Goal: Task Accomplishment & Management: Use online tool/utility

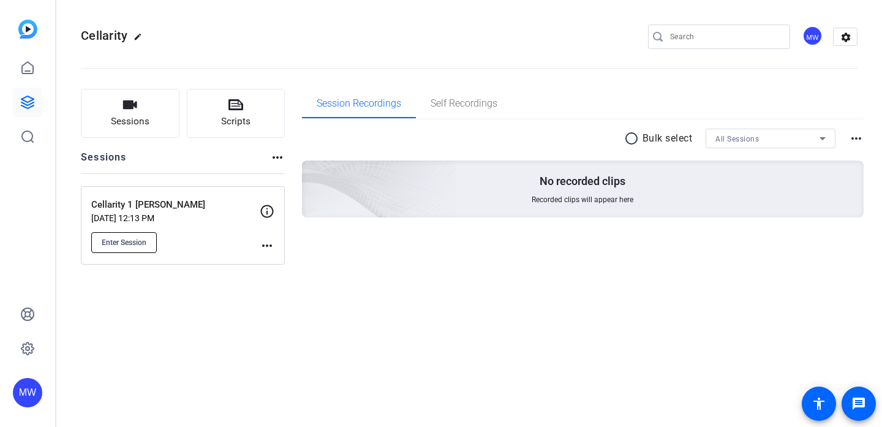
click at [124, 238] on span "Enter Session" at bounding box center [124, 243] width 45 height 10
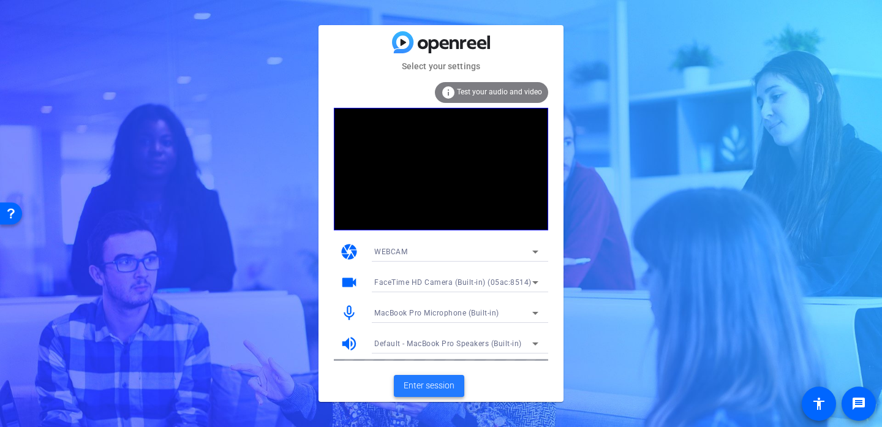
click at [421, 381] on span "Enter session" at bounding box center [429, 385] width 51 height 13
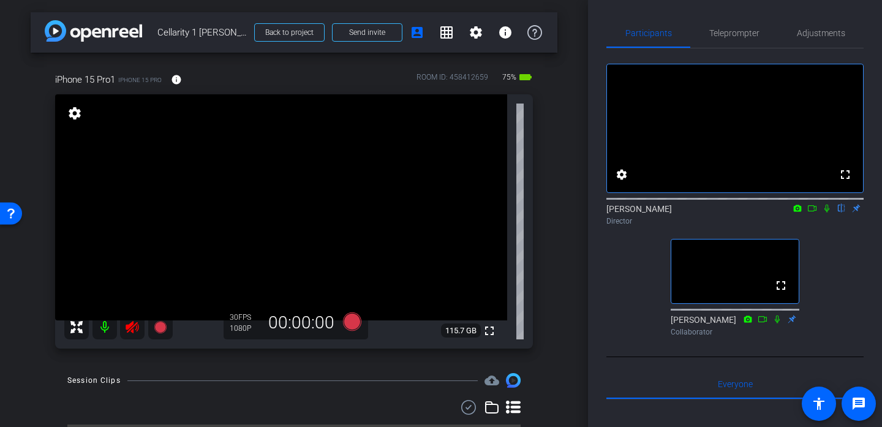
click at [130, 324] on icon at bounding box center [132, 327] width 13 height 12
click at [804, 36] on span "Adjustments" at bounding box center [821, 33] width 48 height 9
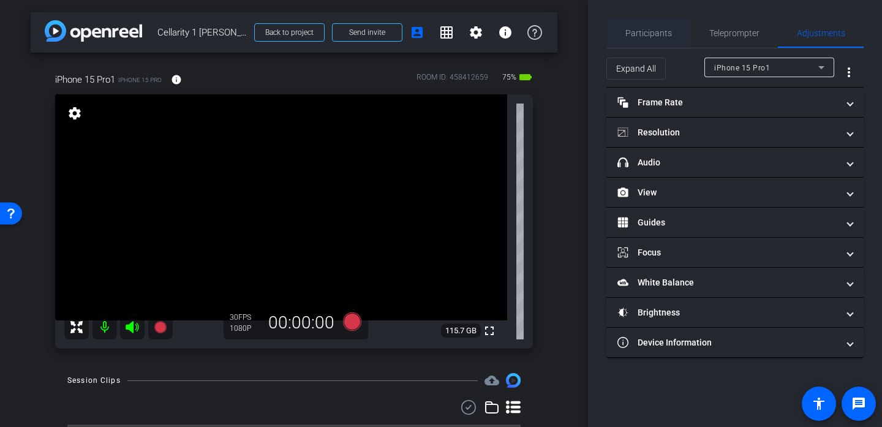
click at [639, 36] on span "Participants" at bounding box center [648, 33] width 47 height 9
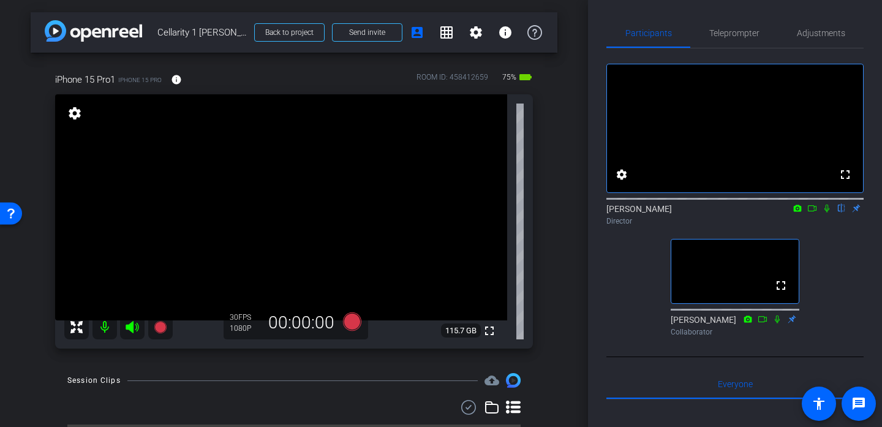
click at [810, 213] on icon at bounding box center [812, 208] width 10 height 9
click at [824, 211] on icon at bounding box center [826, 208] width 7 height 7
click at [814, 214] on mat-icon at bounding box center [812, 208] width 15 height 11
click at [826, 213] on icon at bounding box center [827, 208] width 10 height 9
click at [824, 37] on span "Adjustments" at bounding box center [821, 33] width 48 height 9
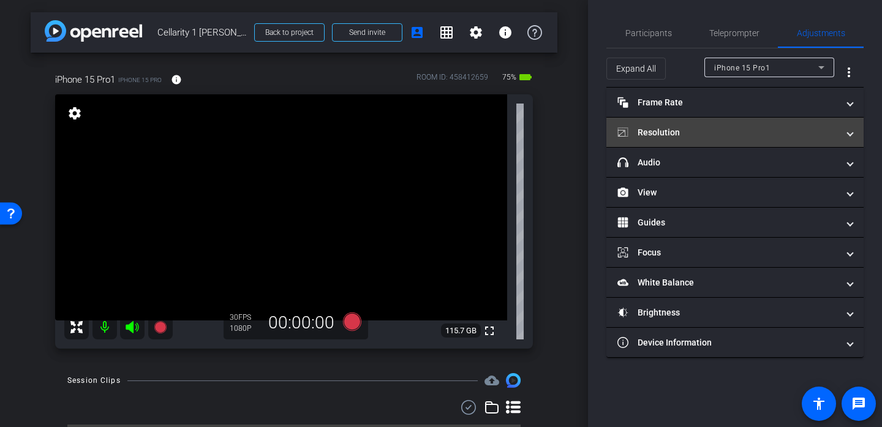
click at [851, 132] on span at bounding box center [850, 132] width 5 height 13
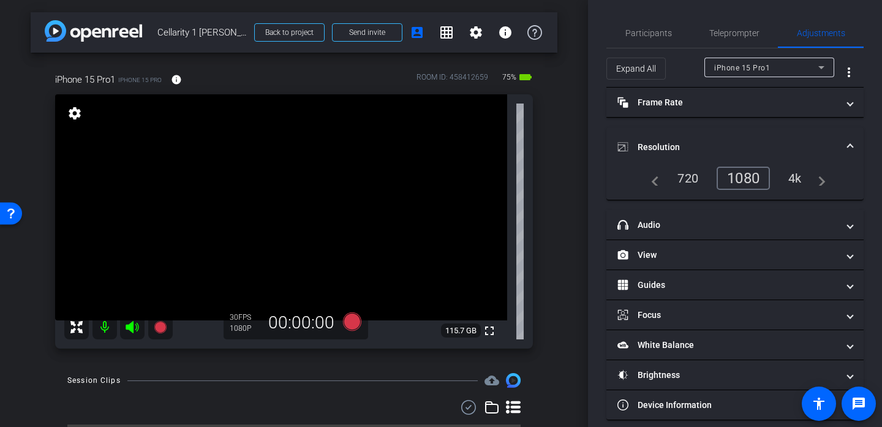
click at [796, 175] on div "4k" at bounding box center [795, 178] width 32 height 21
click at [816, 178] on mat-icon "navigate_next" at bounding box center [817, 178] width 15 height 15
click at [652, 31] on span "Participants" at bounding box center [648, 33] width 47 height 9
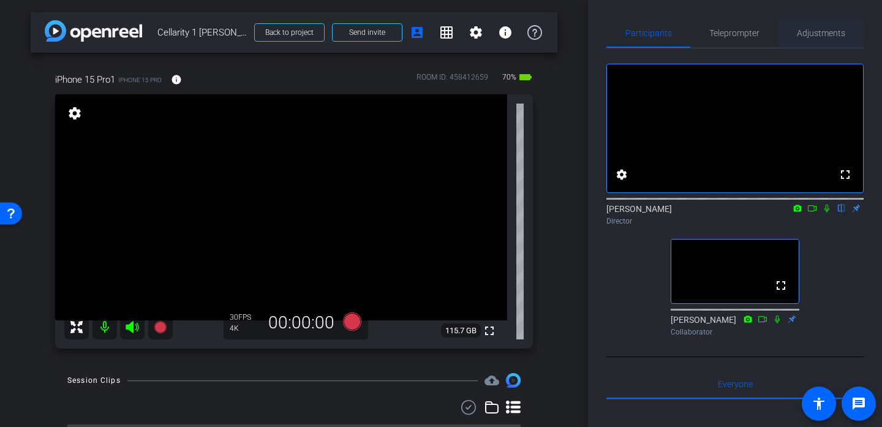
click at [820, 34] on span "Adjustments" at bounding box center [821, 33] width 48 height 9
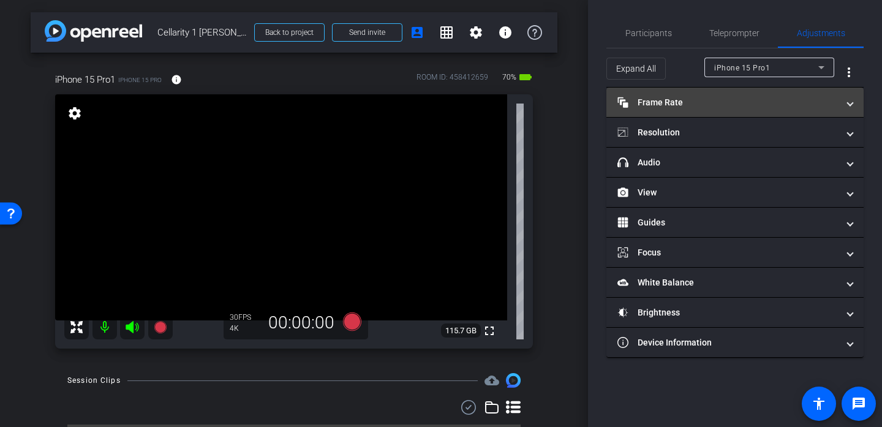
click at [736, 104] on mat-panel-title "Frame Rate Frame Rate" at bounding box center [727, 102] width 221 height 13
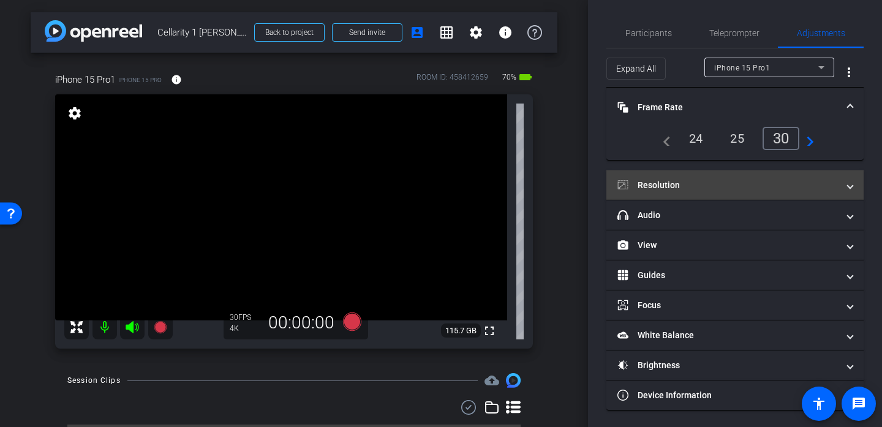
click at [731, 183] on mat-panel-title "Resolution" at bounding box center [727, 185] width 221 height 13
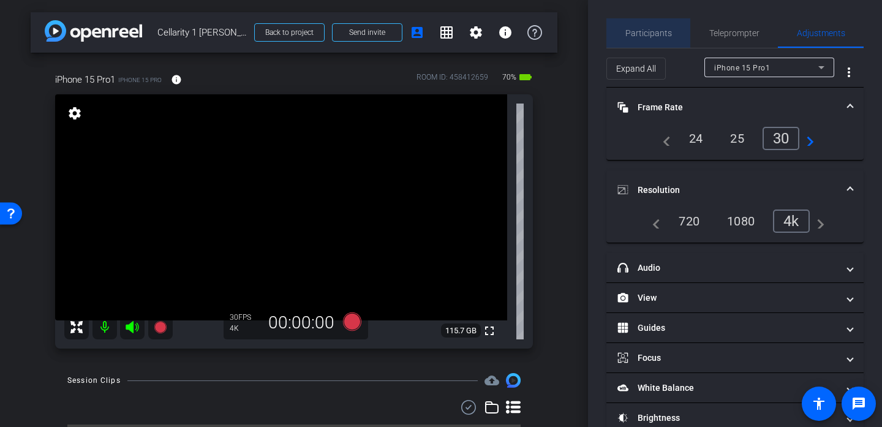
click at [660, 32] on span "Participants" at bounding box center [648, 33] width 47 height 9
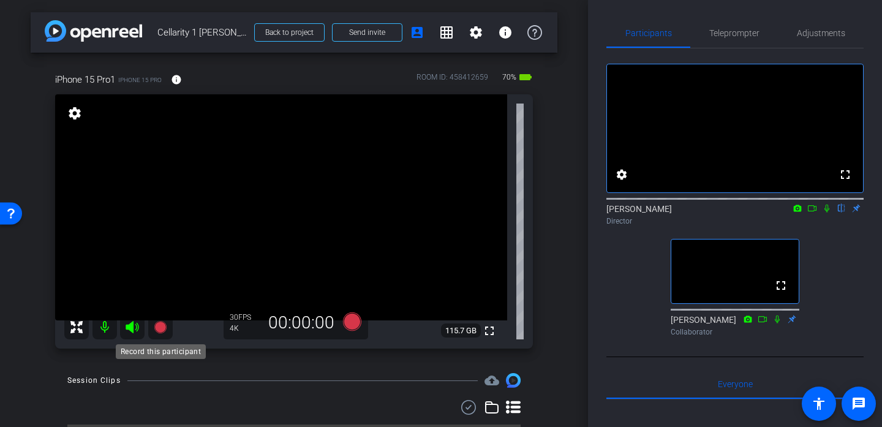
click at [157, 324] on icon at bounding box center [160, 327] width 12 height 12
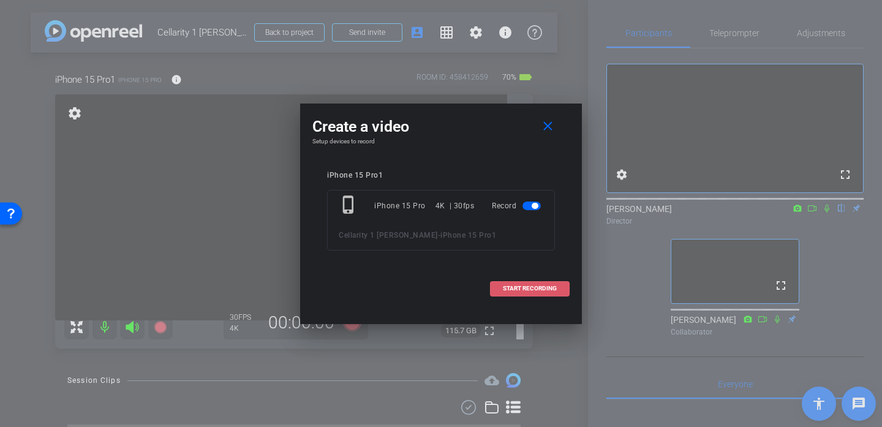
click at [508, 287] on span "START RECORDING" at bounding box center [530, 288] width 54 height 6
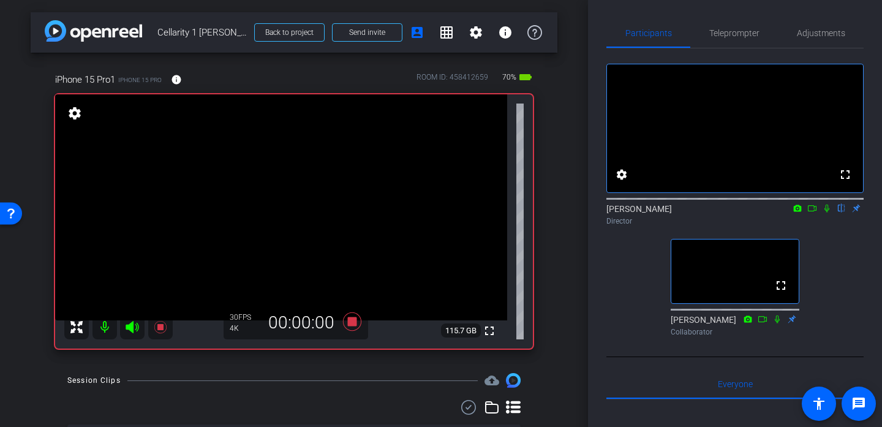
click at [807, 213] on icon at bounding box center [812, 208] width 10 height 9
click at [842, 213] on icon at bounding box center [842, 208] width 10 height 9
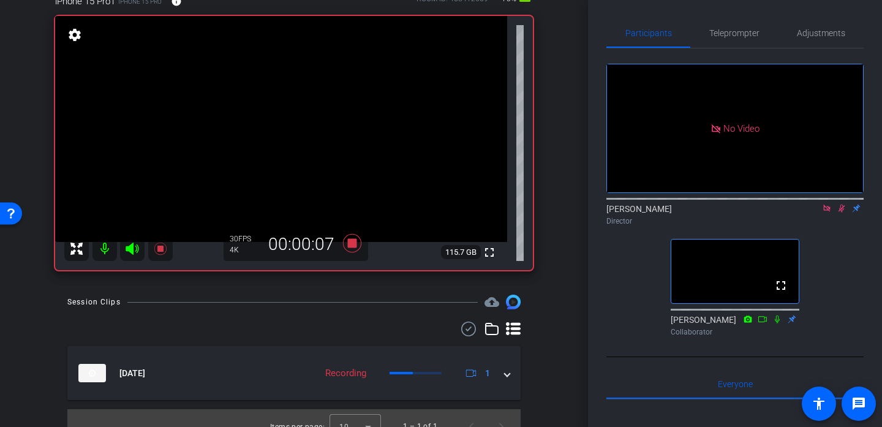
scroll to position [77, 0]
click at [840, 213] on icon at bounding box center [842, 209] width 7 height 8
click at [840, 213] on icon at bounding box center [842, 208] width 10 height 9
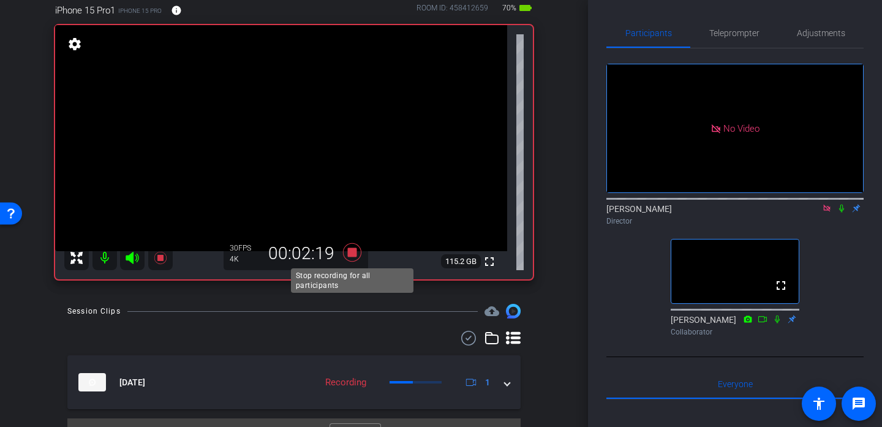
click at [354, 252] on icon at bounding box center [352, 252] width 18 height 18
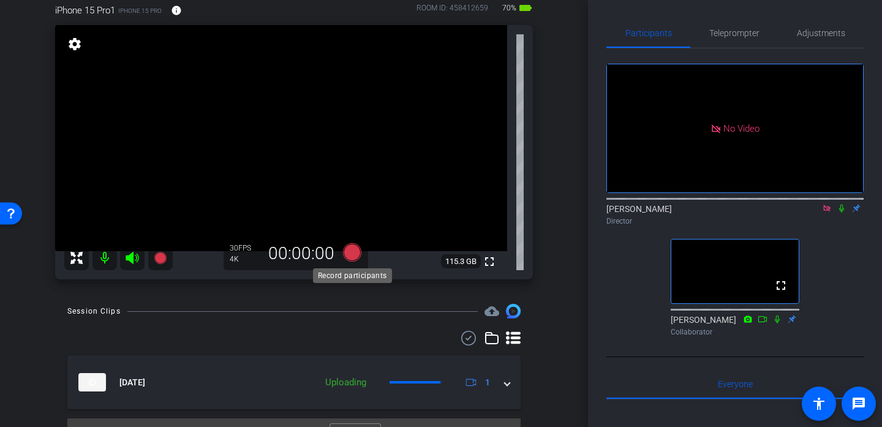
click at [350, 254] on icon at bounding box center [352, 252] width 18 height 18
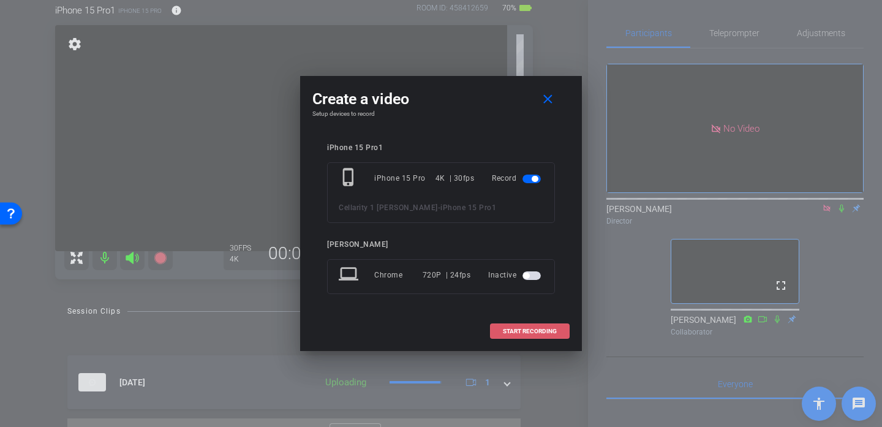
click at [510, 332] on span "START RECORDING" at bounding box center [530, 331] width 54 height 6
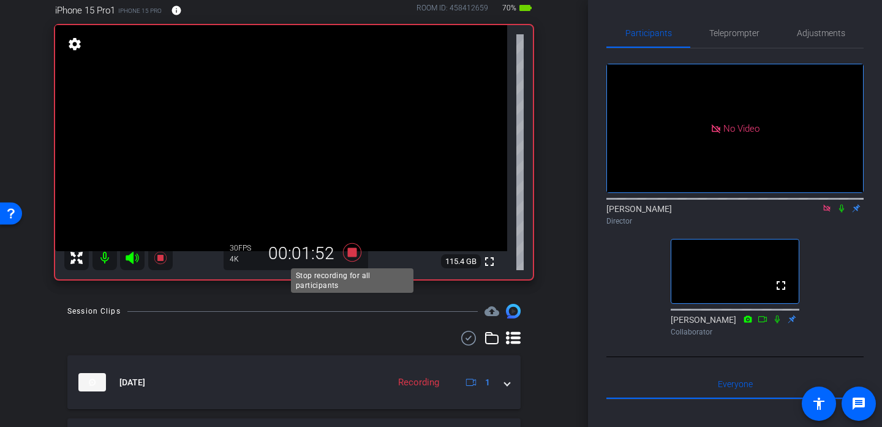
click at [354, 251] on icon at bounding box center [352, 252] width 18 height 18
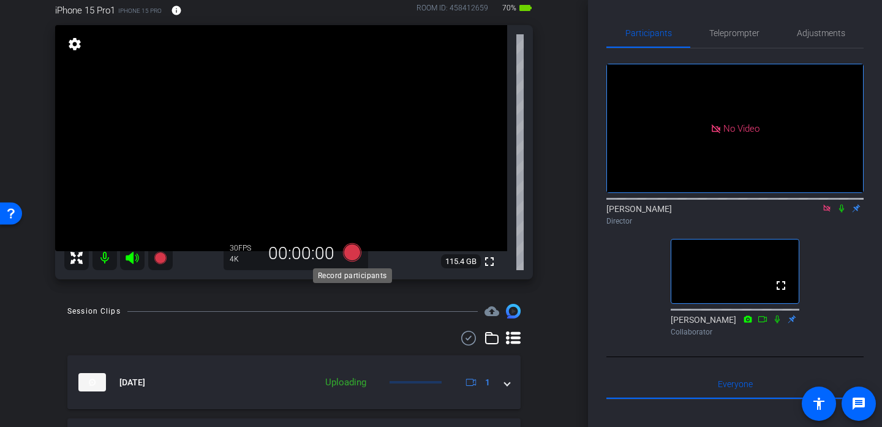
click at [354, 251] on icon at bounding box center [352, 252] width 18 height 18
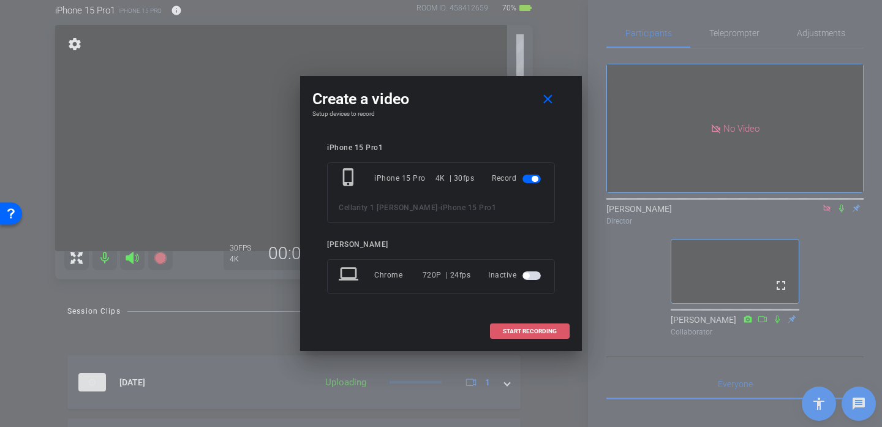
click at [511, 334] on span "START RECORDING" at bounding box center [530, 331] width 54 height 6
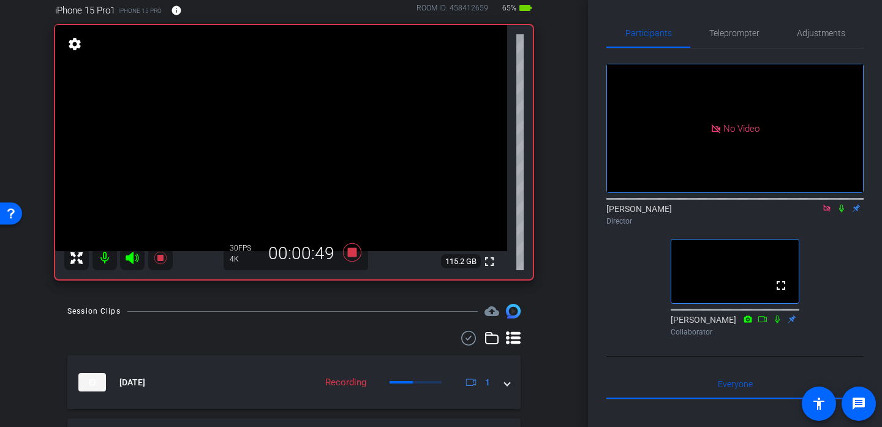
click at [843, 213] on icon at bounding box center [841, 209] width 5 height 8
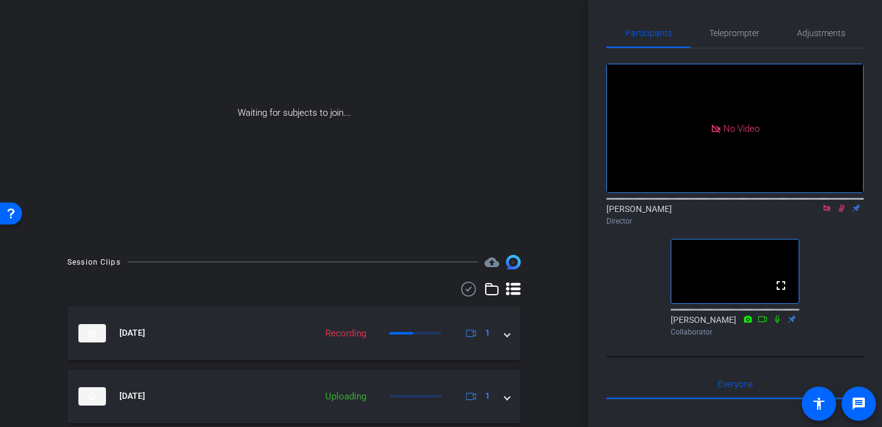
scroll to position [20, 0]
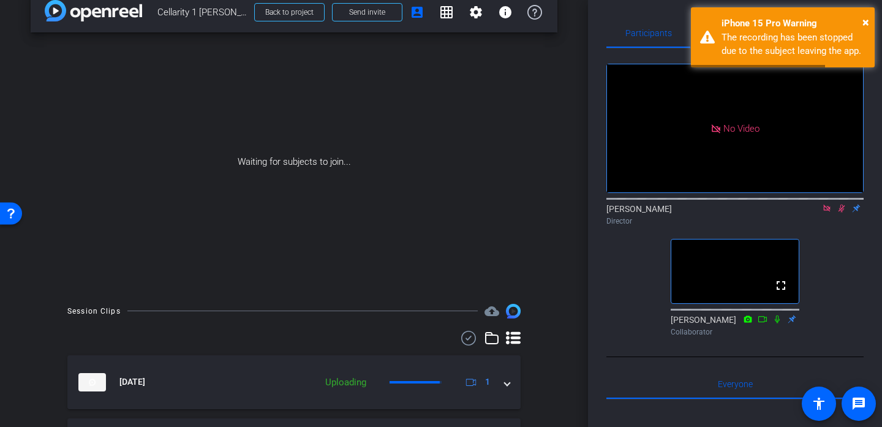
click at [842, 213] on icon at bounding box center [842, 209] width 7 height 8
click at [826, 213] on icon at bounding box center [827, 208] width 10 height 9
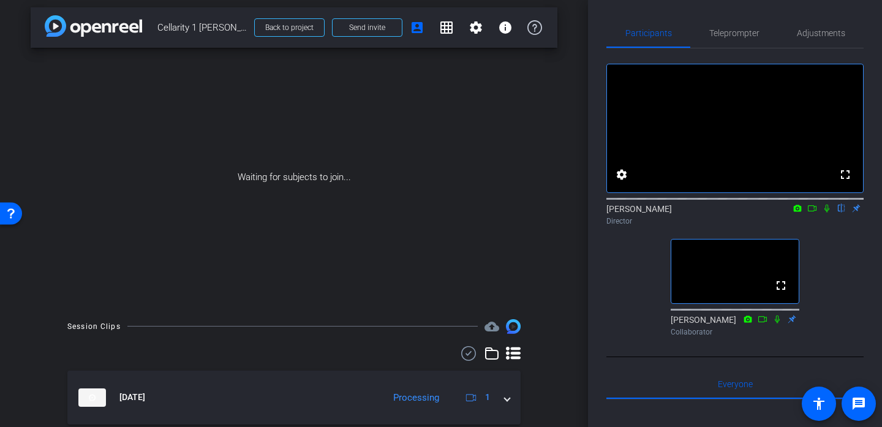
scroll to position [2, 0]
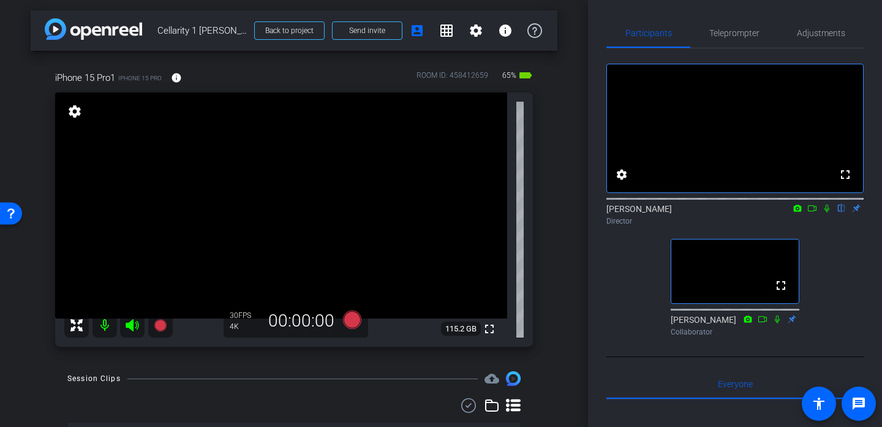
click at [813, 211] on icon at bounding box center [812, 208] width 9 height 6
click at [160, 328] on icon at bounding box center [160, 325] width 12 height 12
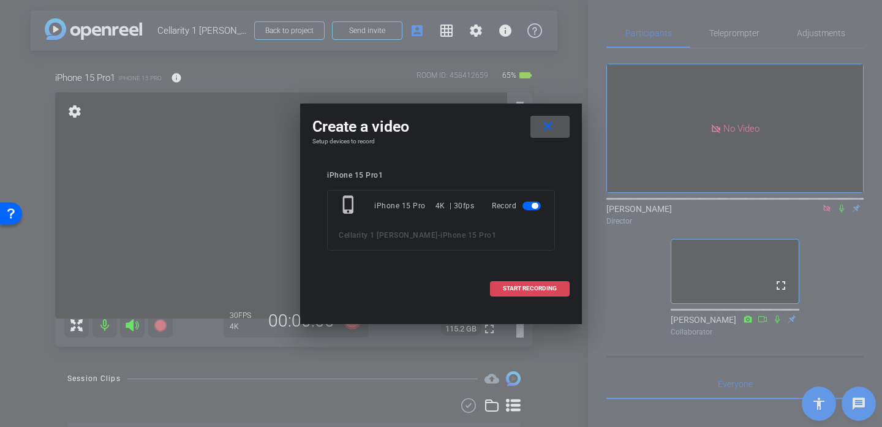
click at [507, 292] on span at bounding box center [530, 288] width 78 height 29
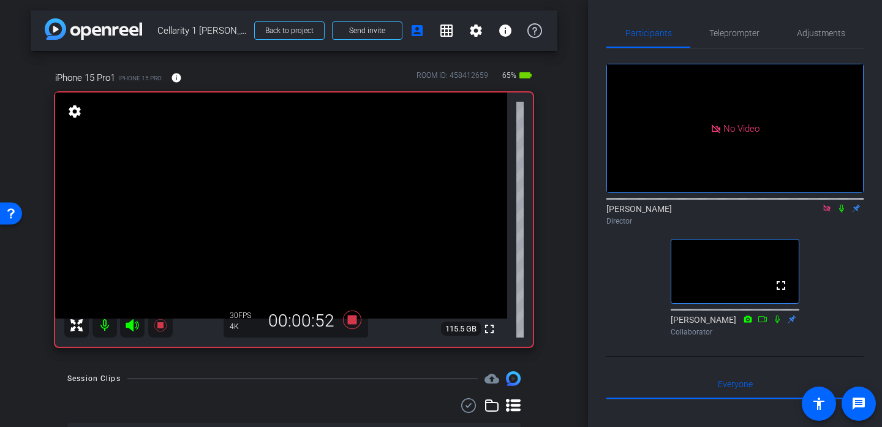
click at [838, 213] on icon at bounding box center [842, 208] width 10 height 9
click at [352, 320] on icon at bounding box center [352, 320] width 18 height 18
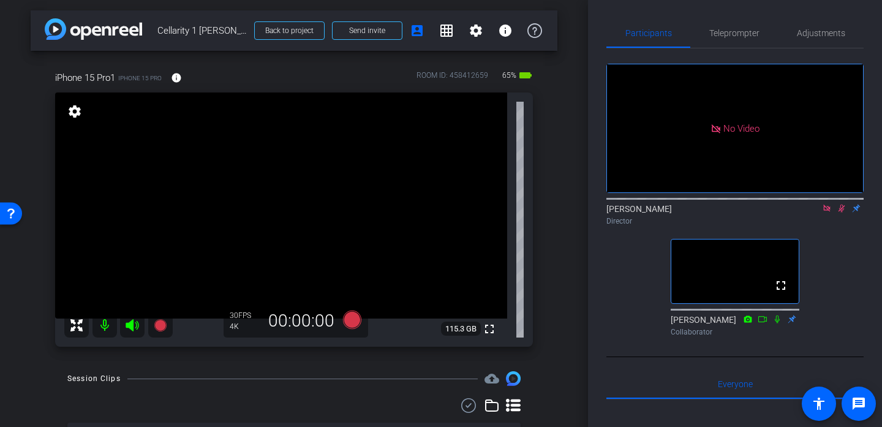
click at [843, 213] on icon at bounding box center [842, 209] width 7 height 8
click at [827, 211] on icon at bounding box center [826, 208] width 7 height 7
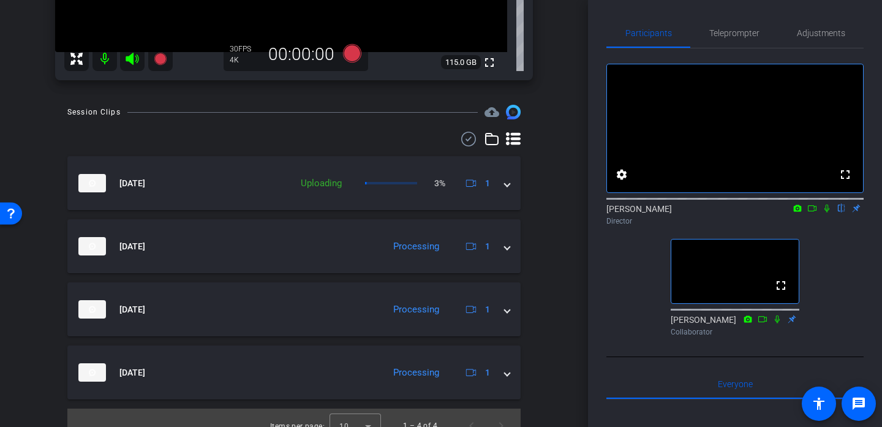
scroll to position [263, 0]
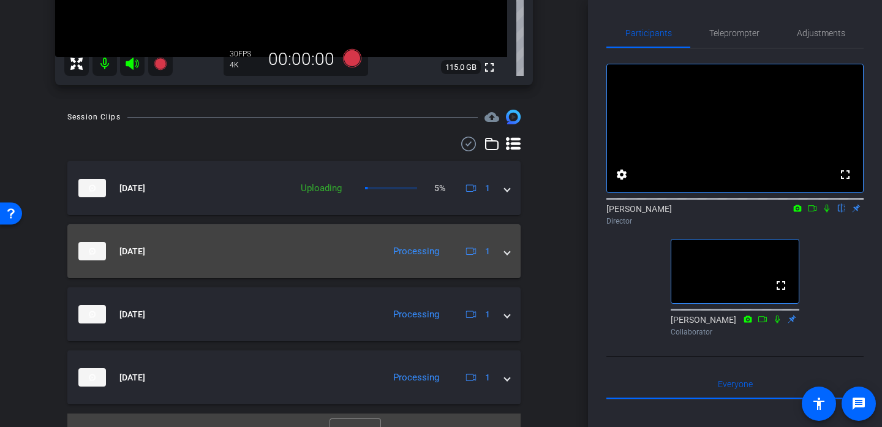
click at [507, 252] on span at bounding box center [507, 251] width 5 height 13
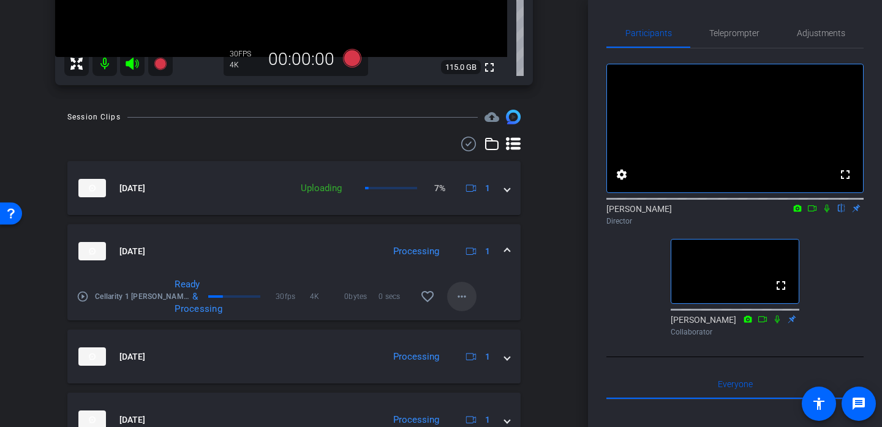
click at [463, 293] on mat-icon "more_horiz" at bounding box center [461, 296] width 15 height 15
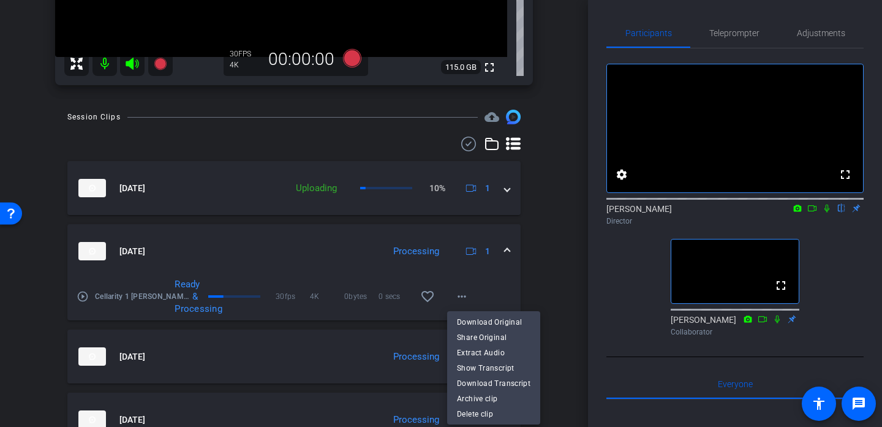
click at [510, 257] on div at bounding box center [441, 213] width 882 height 427
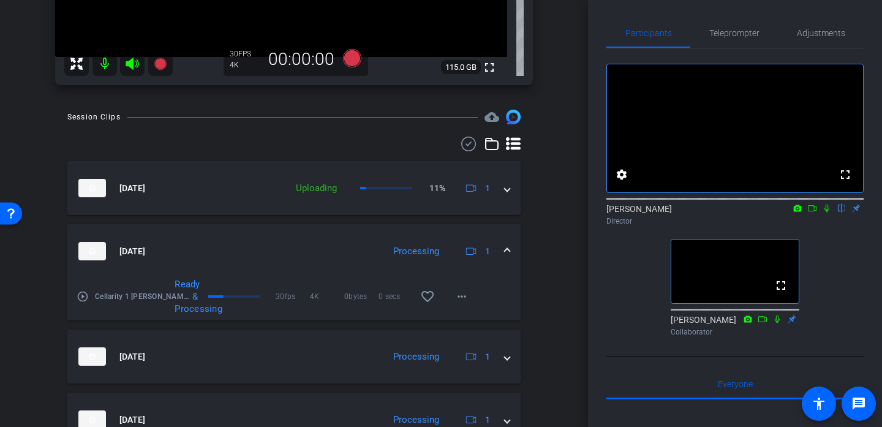
click at [509, 248] on span at bounding box center [507, 251] width 5 height 13
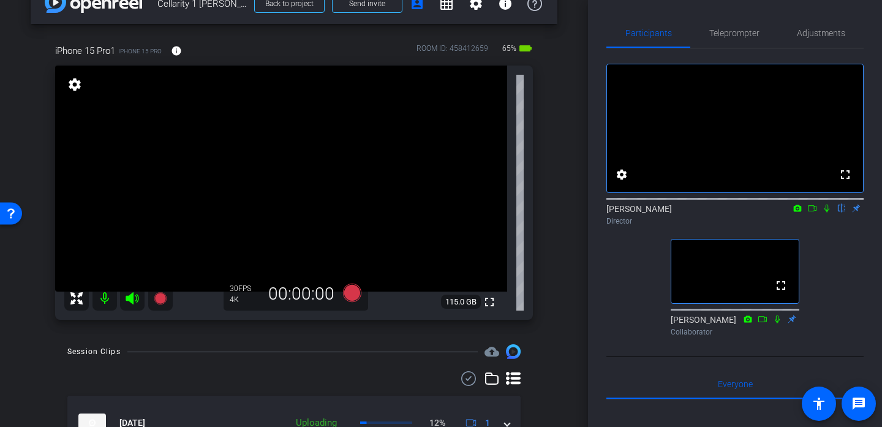
scroll to position [33, 0]
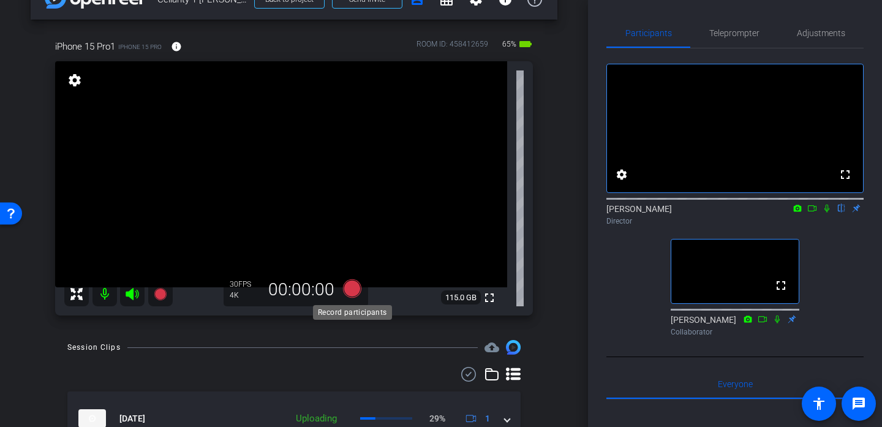
click at [350, 291] on icon at bounding box center [352, 288] width 18 height 18
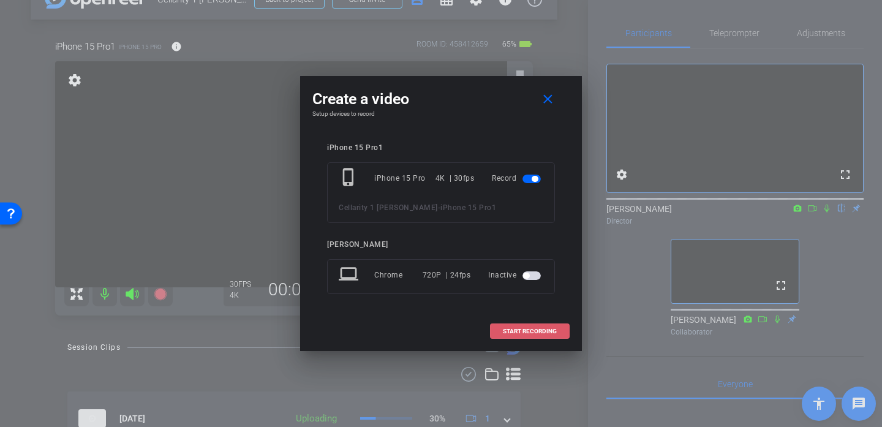
click at [508, 337] on span at bounding box center [530, 331] width 78 height 29
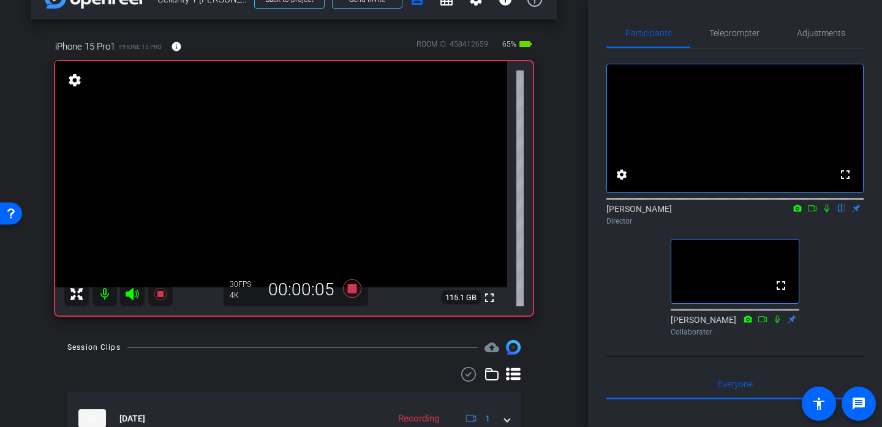
click at [826, 213] on icon at bounding box center [827, 208] width 10 height 9
click at [812, 213] on icon at bounding box center [812, 208] width 10 height 9
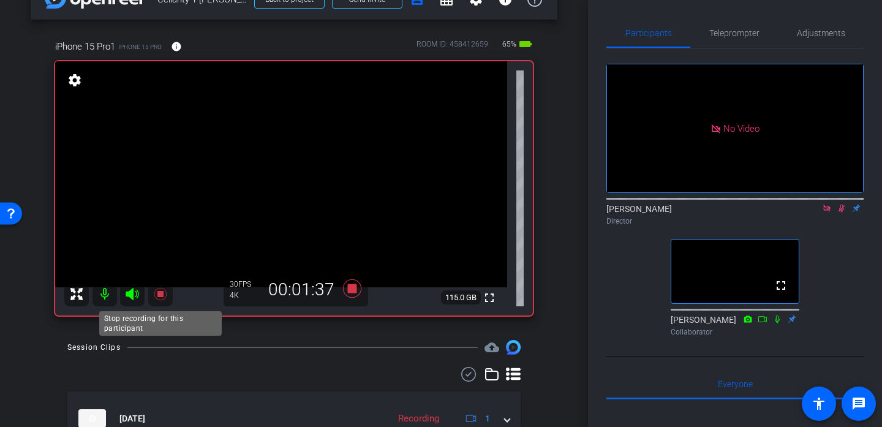
click at [159, 295] on icon at bounding box center [160, 294] width 12 height 12
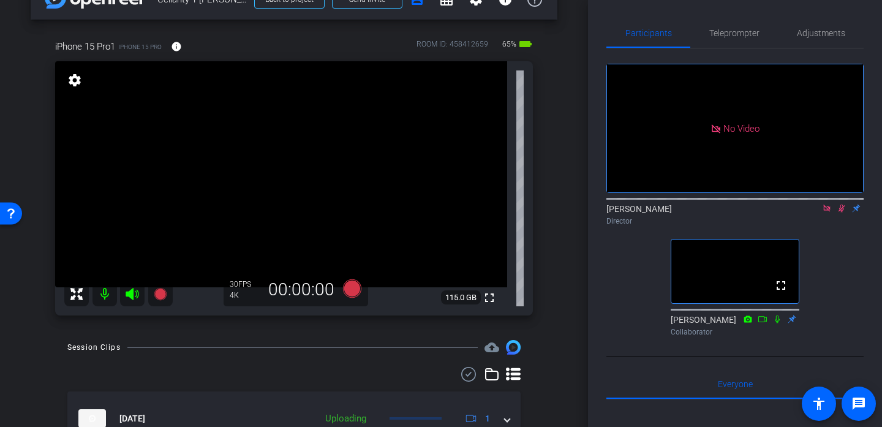
click at [827, 211] on icon at bounding box center [826, 208] width 7 height 7
click at [352, 289] on icon at bounding box center [352, 288] width 18 height 18
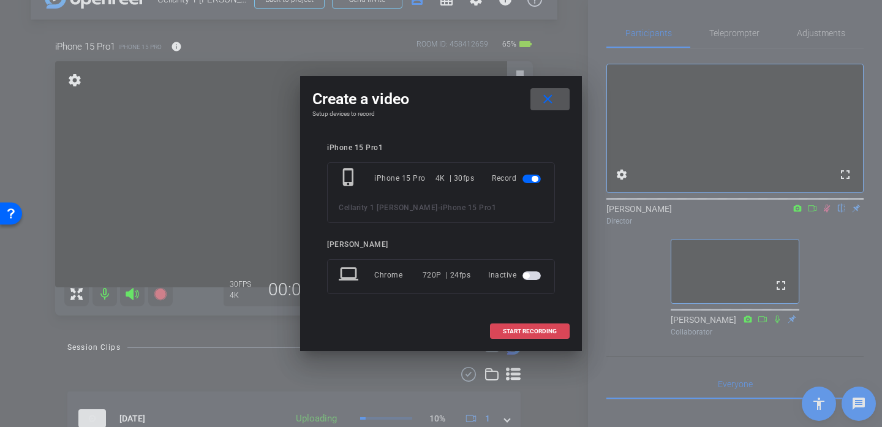
click at [510, 326] on span at bounding box center [530, 331] width 78 height 29
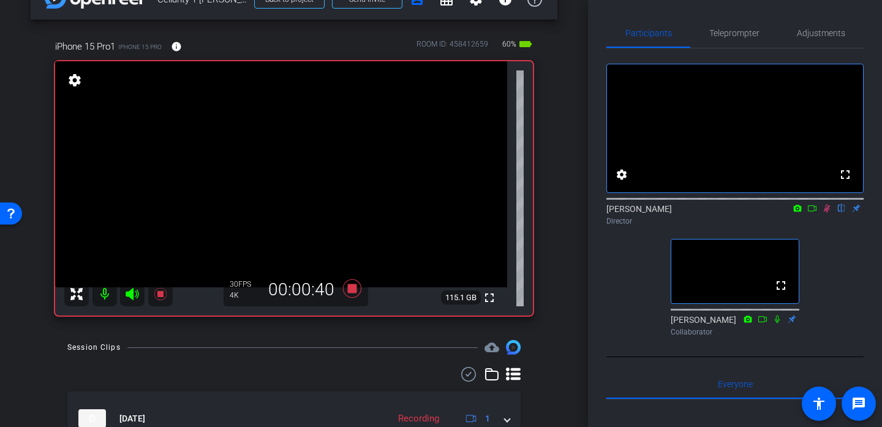
click at [815, 213] on icon at bounding box center [812, 208] width 10 height 9
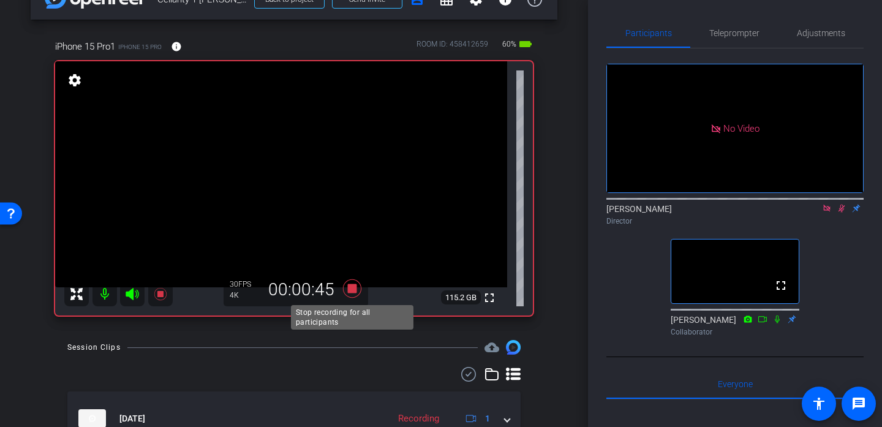
click at [352, 287] on icon at bounding box center [352, 288] width 18 height 18
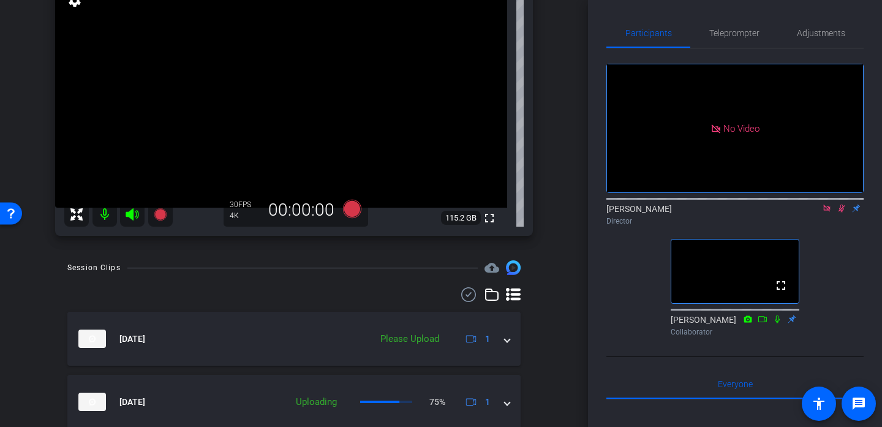
scroll to position [110, 0]
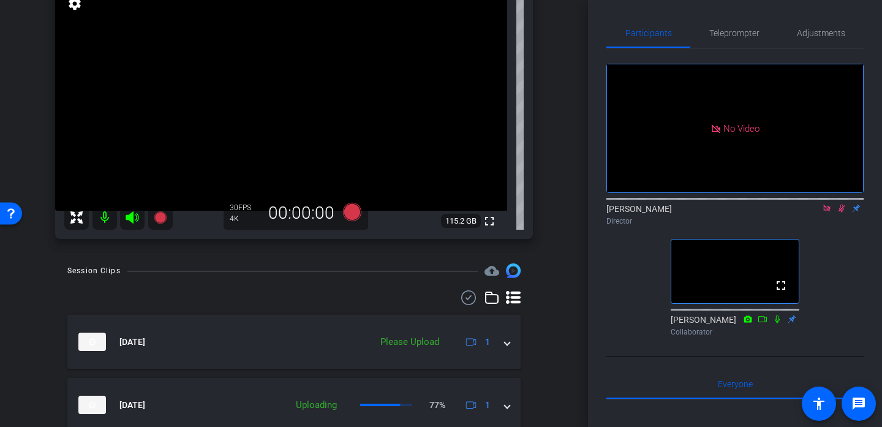
click at [827, 211] on icon at bounding box center [826, 208] width 7 height 7
click at [350, 212] on icon at bounding box center [352, 212] width 18 height 18
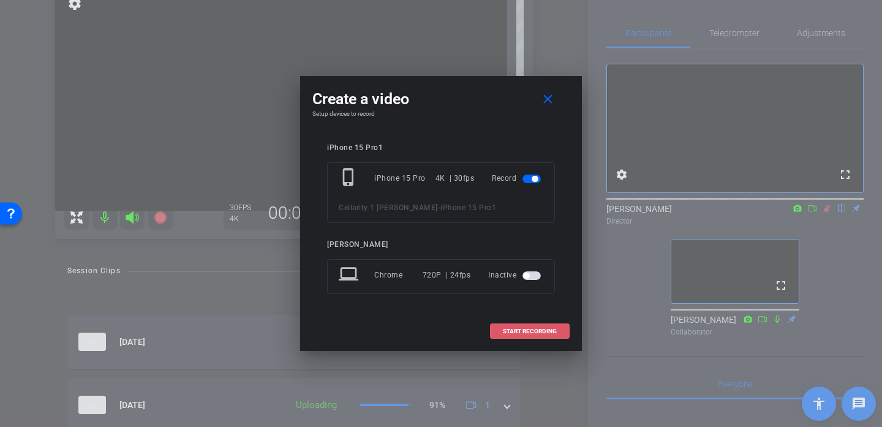
click at [506, 333] on span "START RECORDING" at bounding box center [530, 331] width 54 height 6
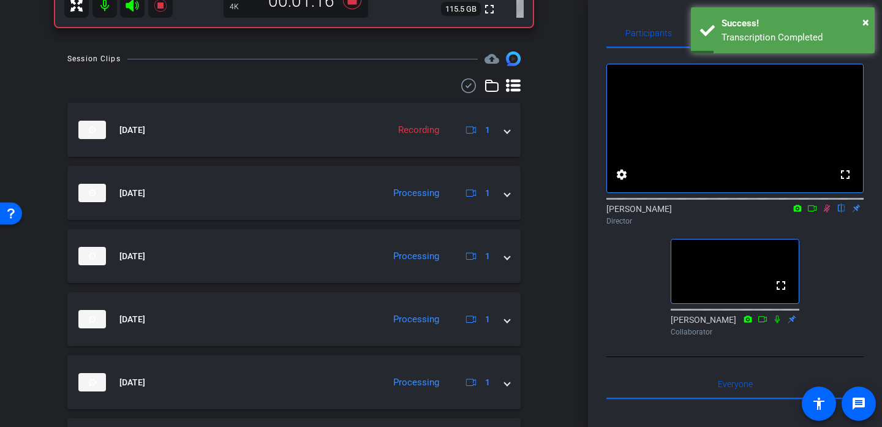
scroll to position [326, 0]
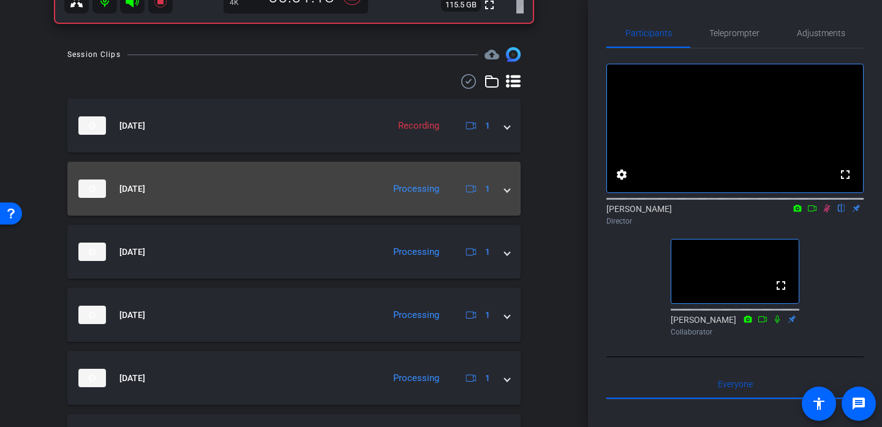
click at [507, 190] on span at bounding box center [507, 189] width 5 height 13
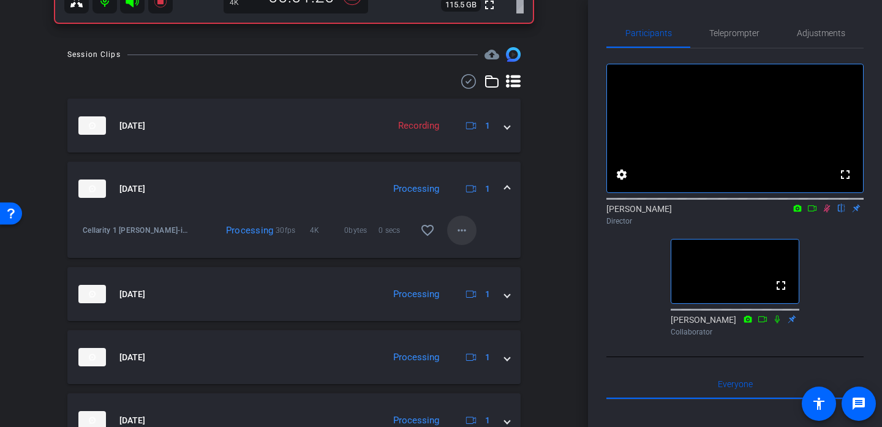
click at [460, 230] on mat-icon "more_horiz" at bounding box center [461, 230] width 15 height 15
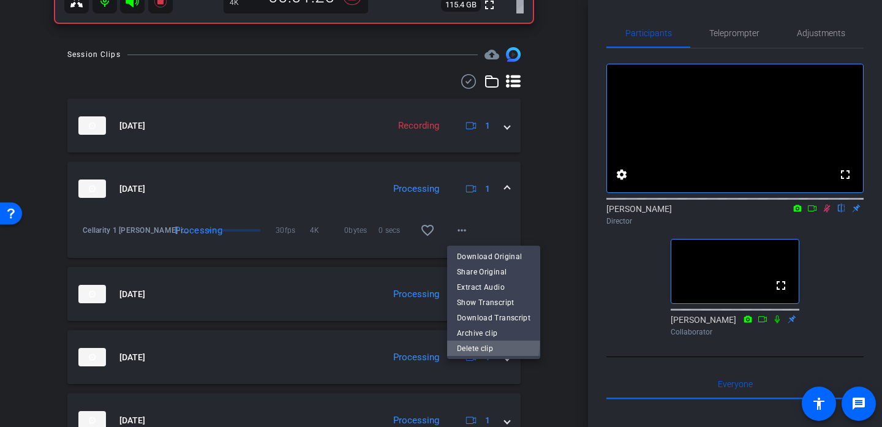
click at [470, 344] on span "Delete clip" at bounding box center [494, 348] width 74 height 15
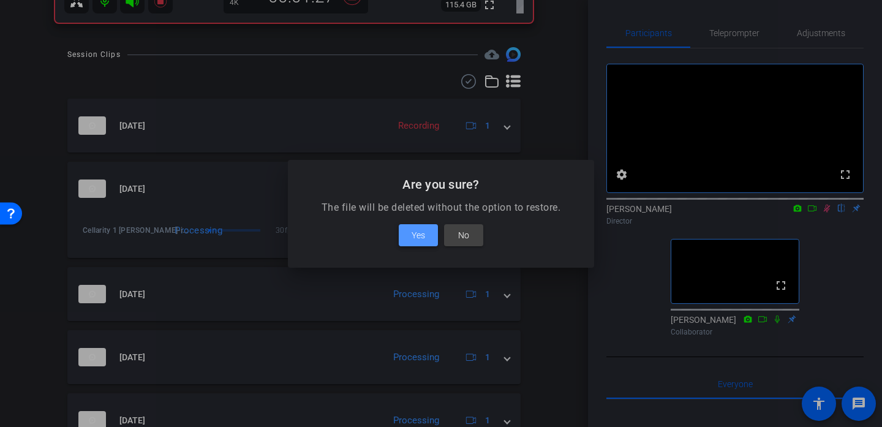
click at [424, 239] on span "Yes" at bounding box center [418, 235] width 13 height 15
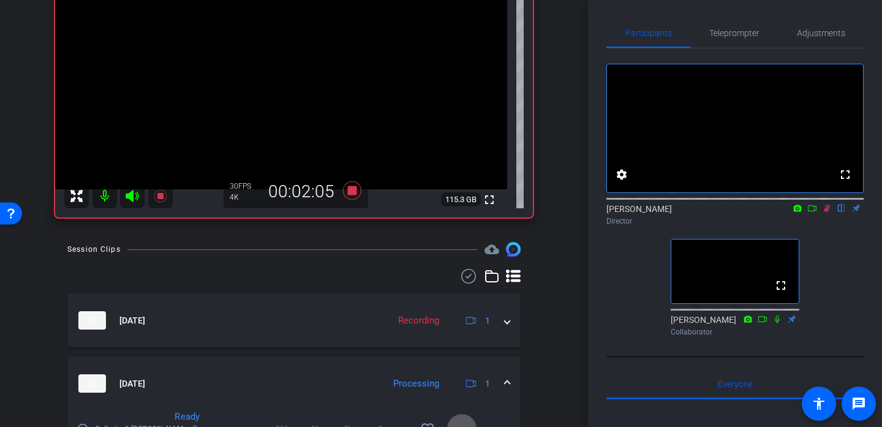
scroll to position [125, 0]
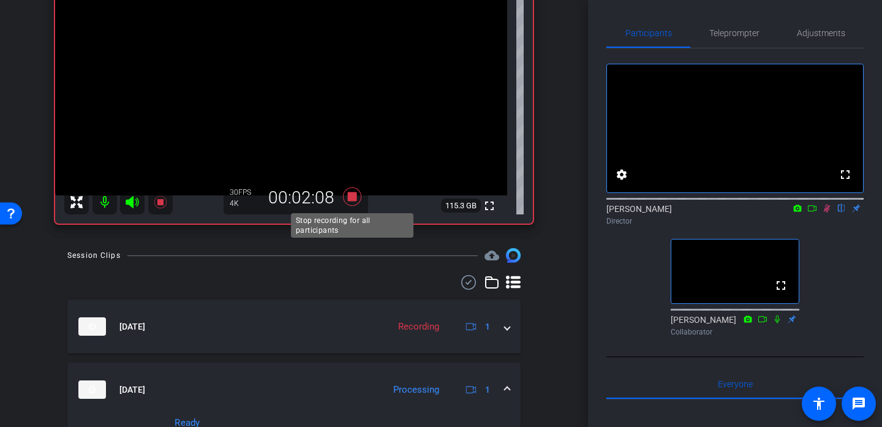
click at [349, 202] on icon at bounding box center [351, 197] width 29 height 22
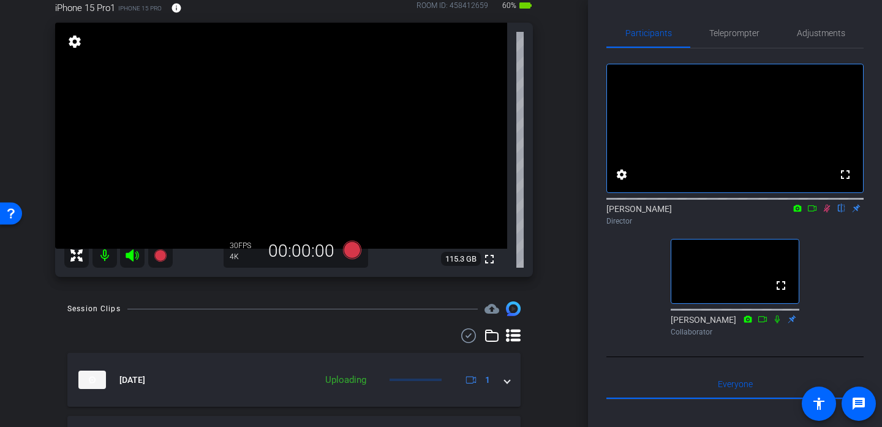
scroll to position [66, 0]
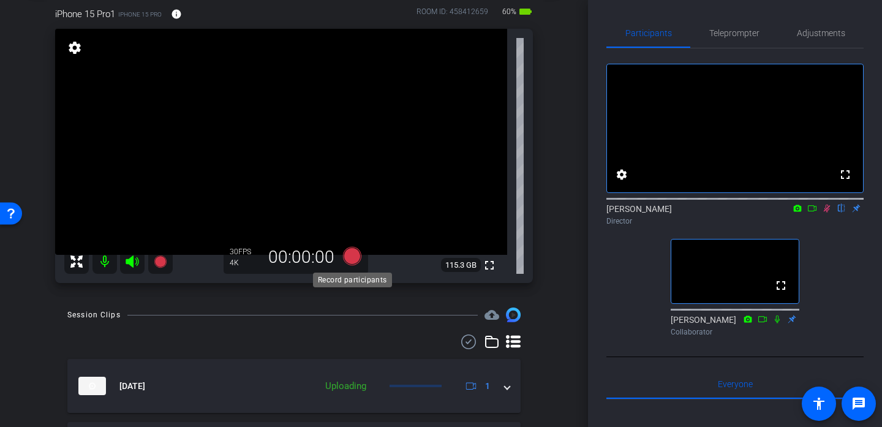
click at [353, 253] on icon at bounding box center [352, 256] width 18 height 18
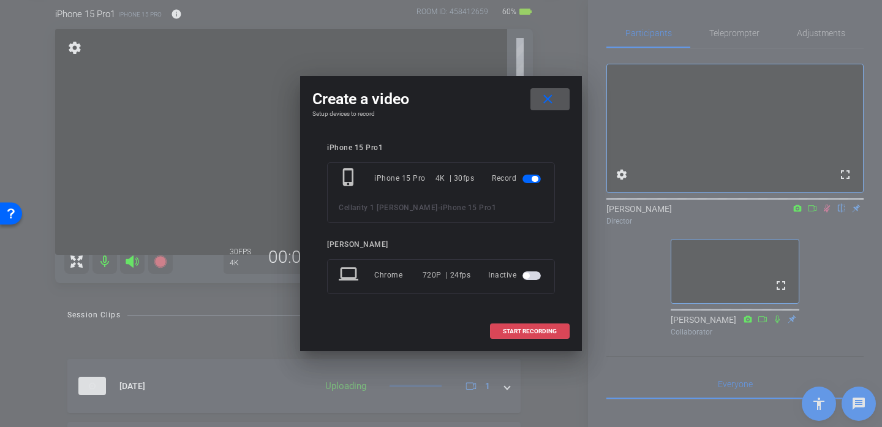
click at [513, 331] on span "START RECORDING" at bounding box center [530, 331] width 54 height 6
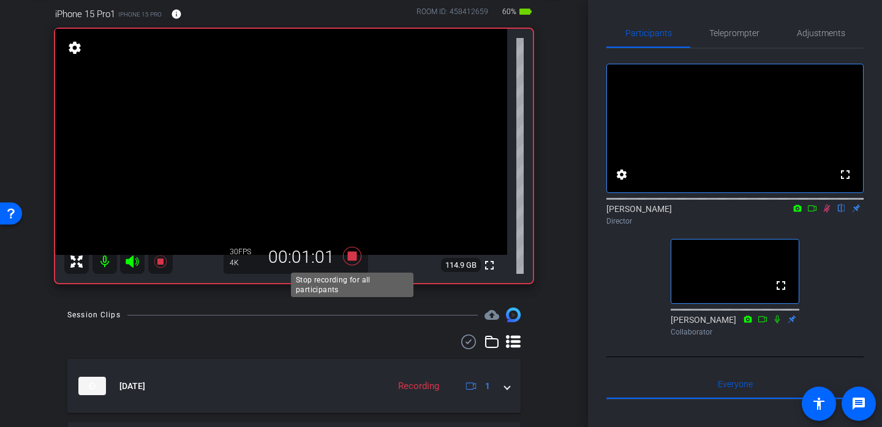
click at [350, 257] on icon at bounding box center [352, 256] width 18 height 18
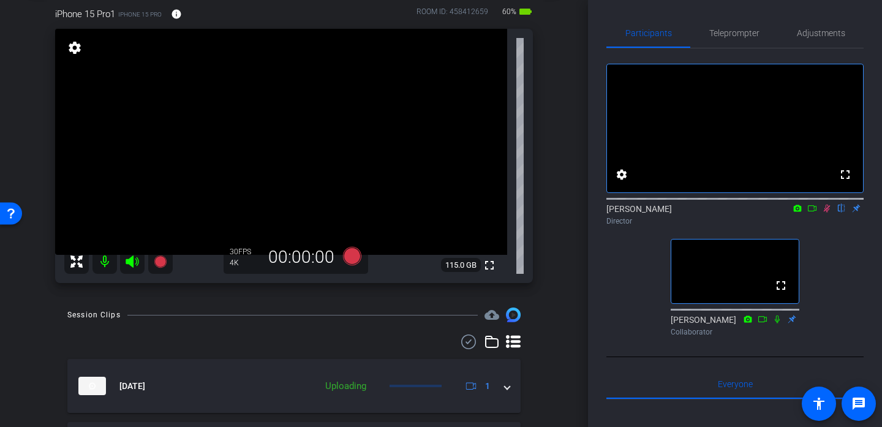
drag, startPoint x: 354, startPoint y: 260, endPoint x: 330, endPoint y: 322, distance: 67.1
click at [330, 322] on div "arrow_back Cellarity 1 [PERSON_NAME] Back to project Send invite account_box gr…" at bounding box center [294, 147] width 588 height 427
click at [353, 259] on icon at bounding box center [352, 256] width 18 height 18
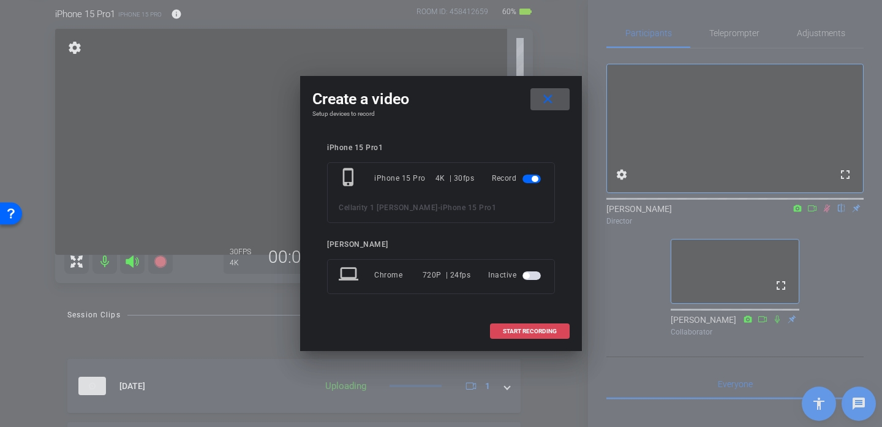
click at [521, 330] on span "START RECORDING" at bounding box center [530, 331] width 54 height 6
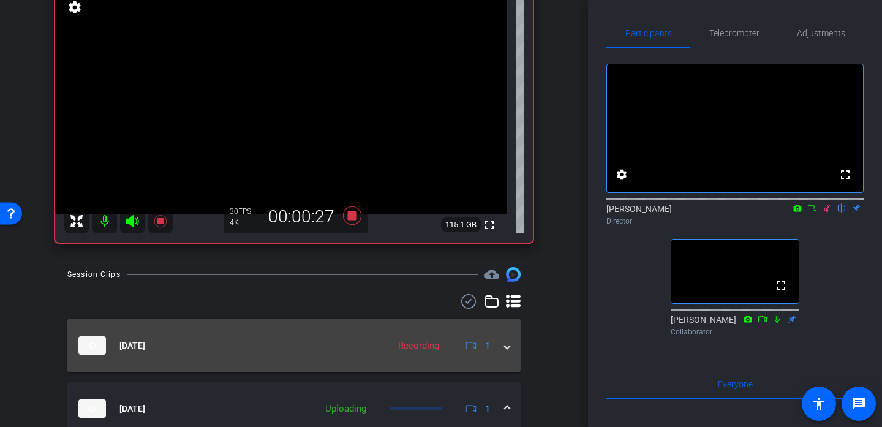
scroll to position [117, 0]
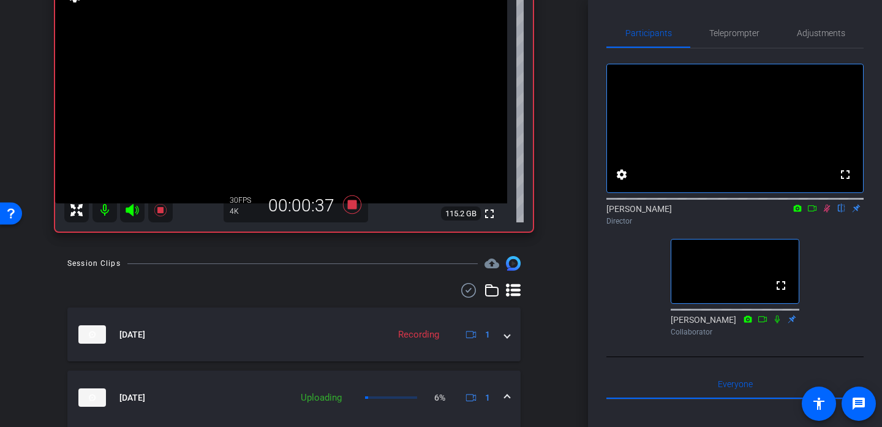
click at [827, 213] on icon at bounding box center [827, 209] width 7 height 8
click at [823, 213] on icon at bounding box center [827, 208] width 10 height 9
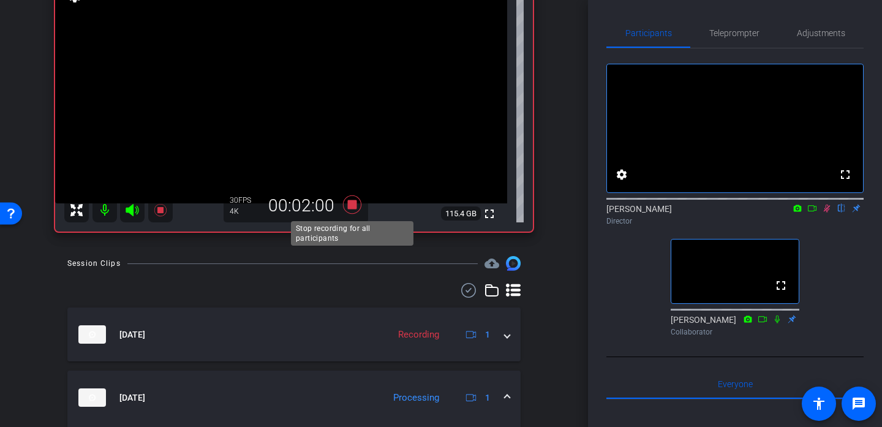
click at [355, 208] on icon at bounding box center [352, 204] width 18 height 18
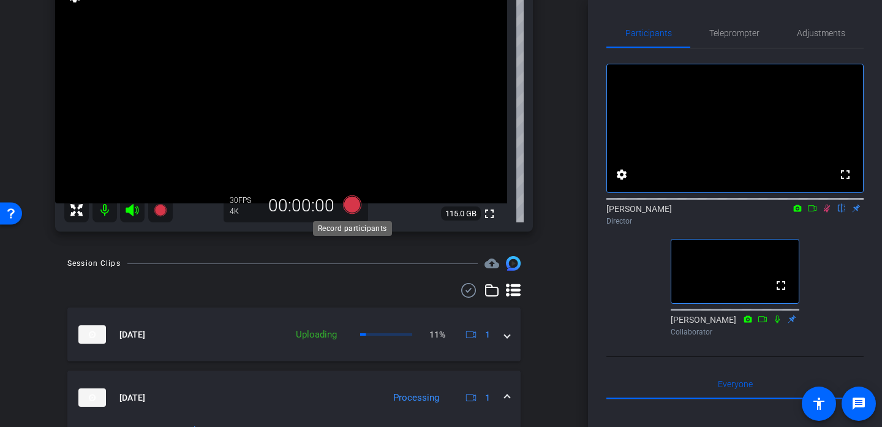
click at [355, 208] on icon at bounding box center [352, 204] width 18 height 18
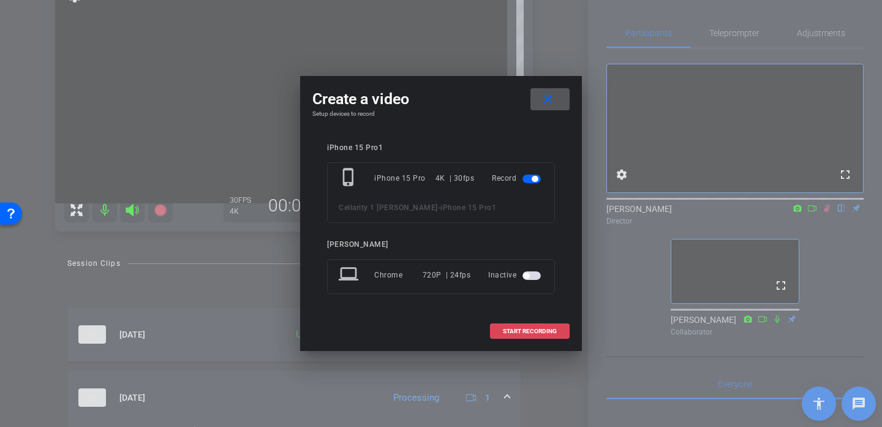
click at [537, 330] on span "START RECORDING" at bounding box center [530, 331] width 54 height 6
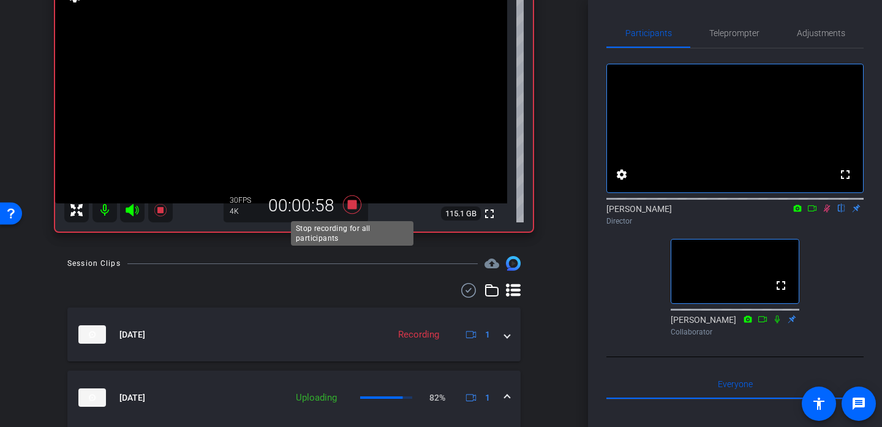
click at [350, 205] on icon at bounding box center [352, 204] width 18 height 18
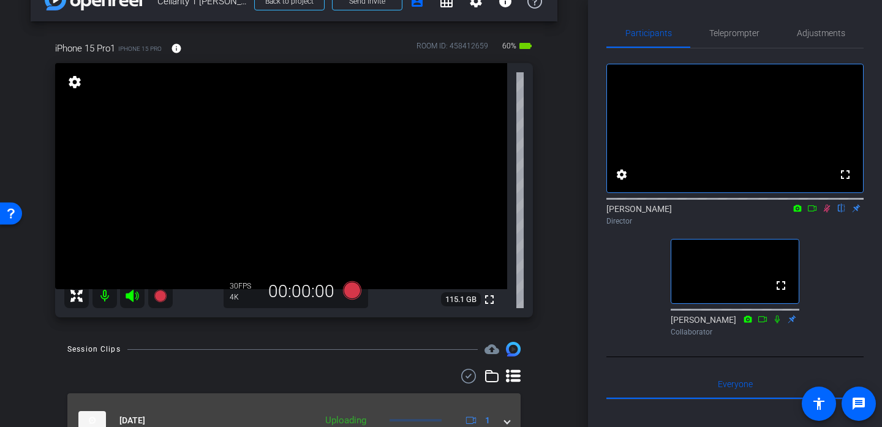
scroll to position [0, 0]
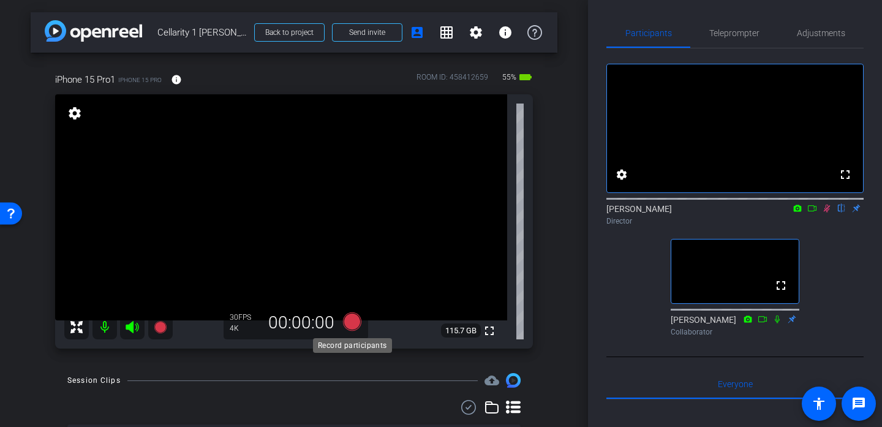
click at [352, 322] on icon at bounding box center [352, 321] width 18 height 18
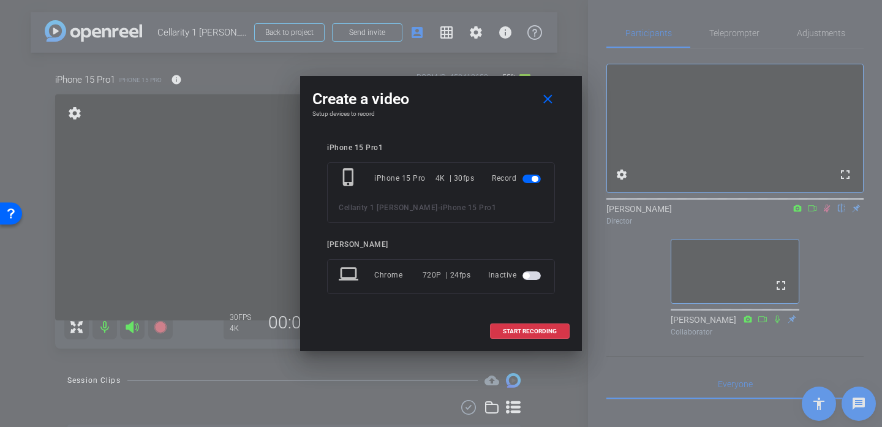
click at [824, 224] on div at bounding box center [441, 213] width 882 height 427
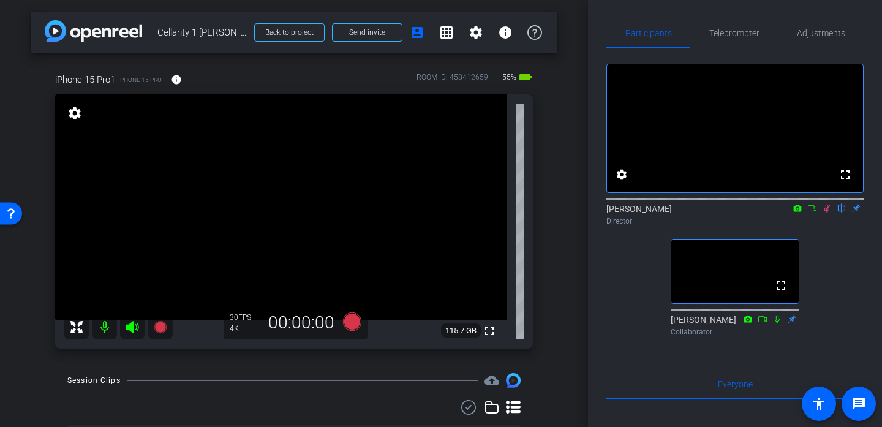
click at [824, 213] on icon at bounding box center [827, 208] width 10 height 9
click at [350, 324] on icon at bounding box center [352, 321] width 18 height 18
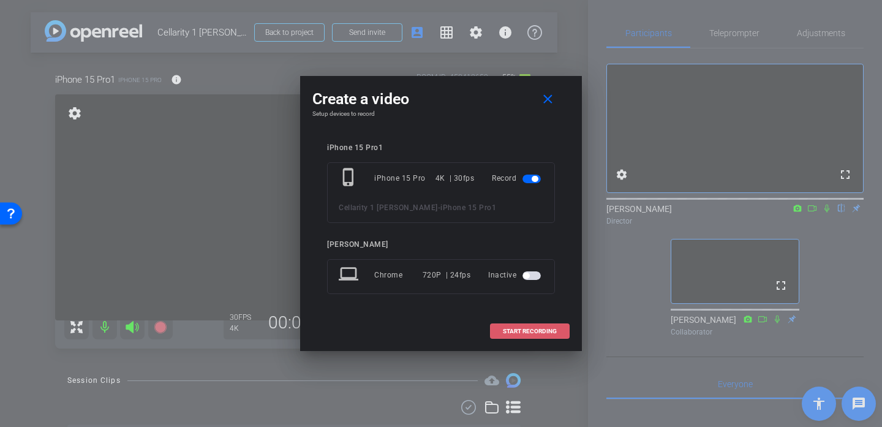
click at [497, 331] on span at bounding box center [530, 331] width 78 height 29
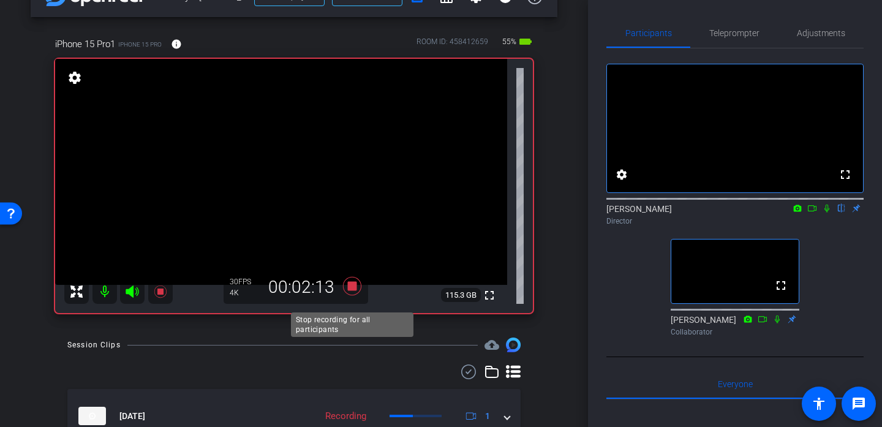
scroll to position [38, 0]
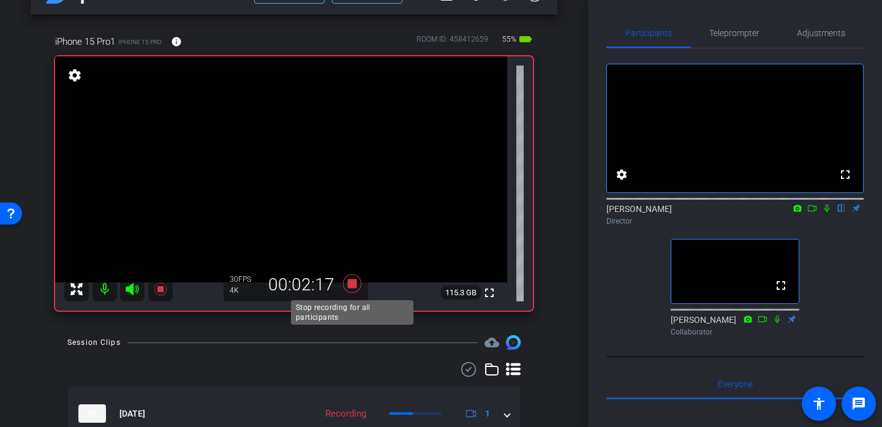
click at [351, 285] on icon at bounding box center [352, 283] width 18 height 18
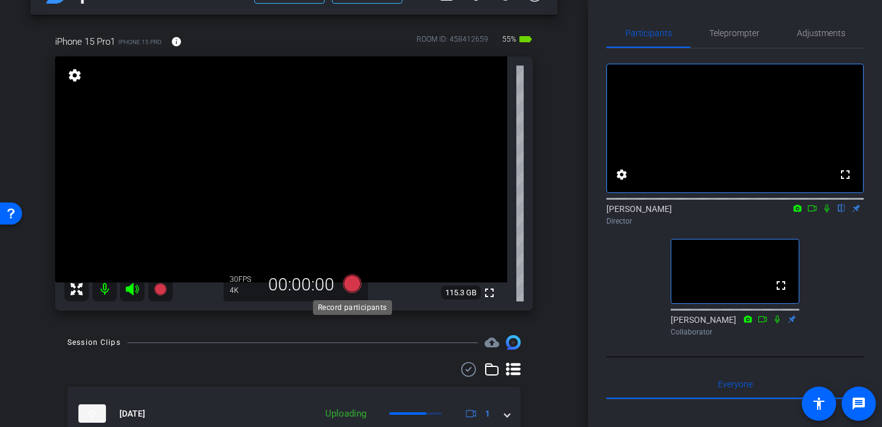
click at [351, 287] on icon at bounding box center [352, 283] width 18 height 18
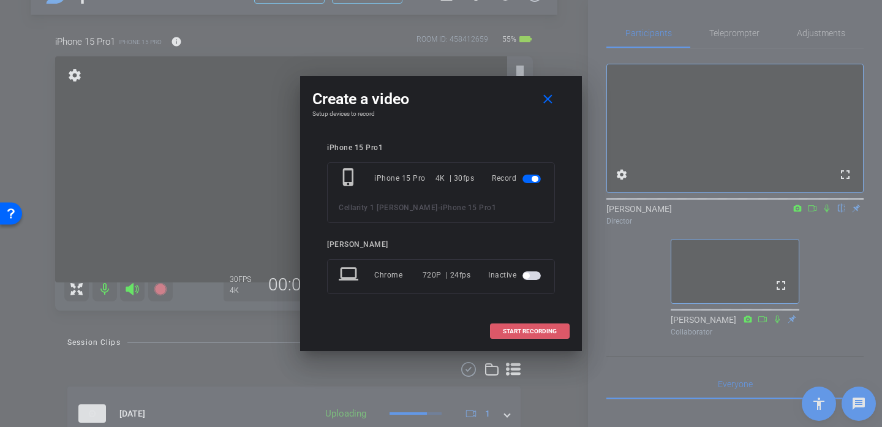
click at [502, 331] on span at bounding box center [530, 331] width 78 height 29
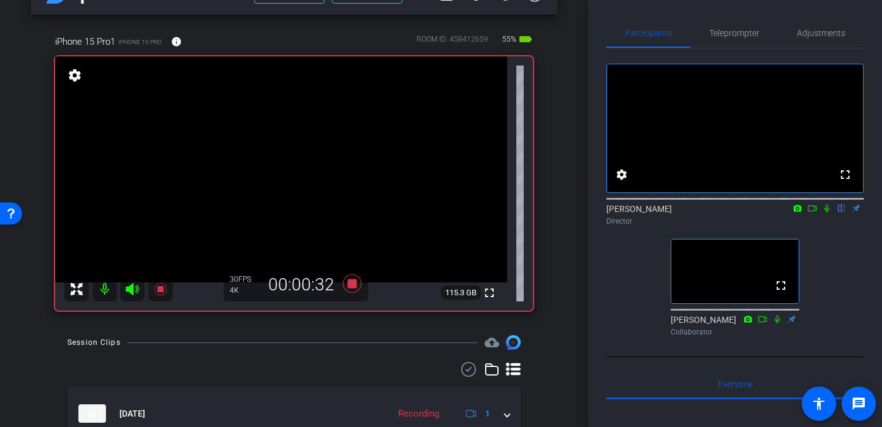
click at [826, 213] on icon at bounding box center [827, 208] width 10 height 9
click at [827, 213] on icon at bounding box center [827, 209] width 7 height 8
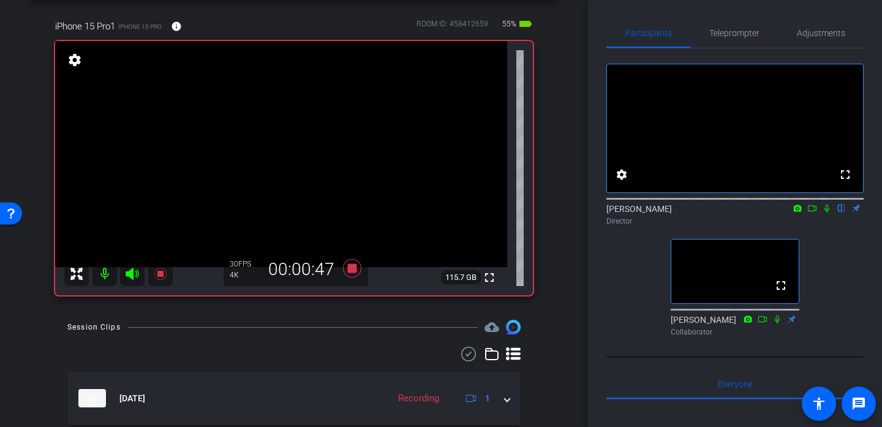
scroll to position [55, 0]
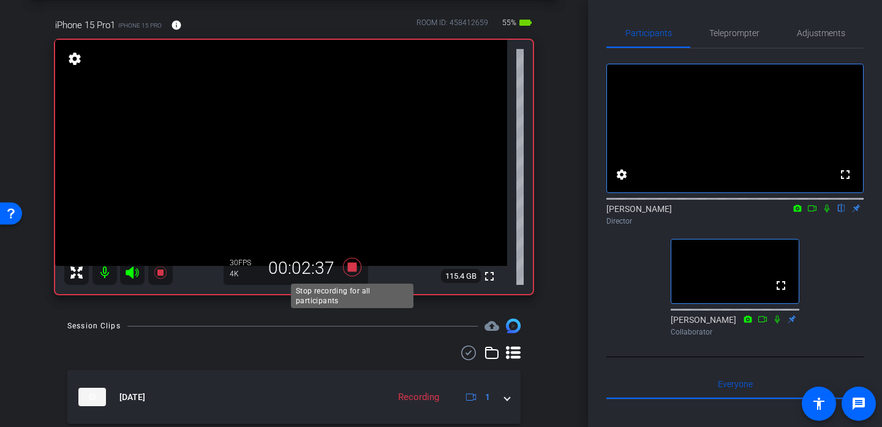
click at [356, 269] on icon at bounding box center [351, 267] width 29 height 22
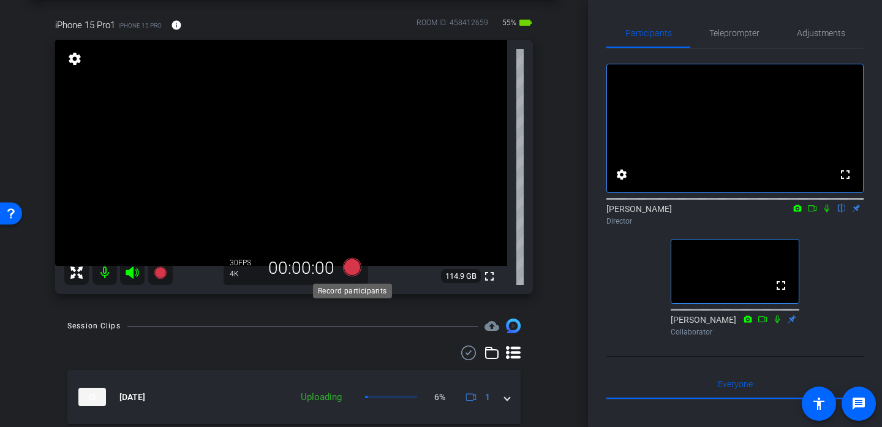
click at [354, 271] on icon at bounding box center [352, 267] width 18 height 18
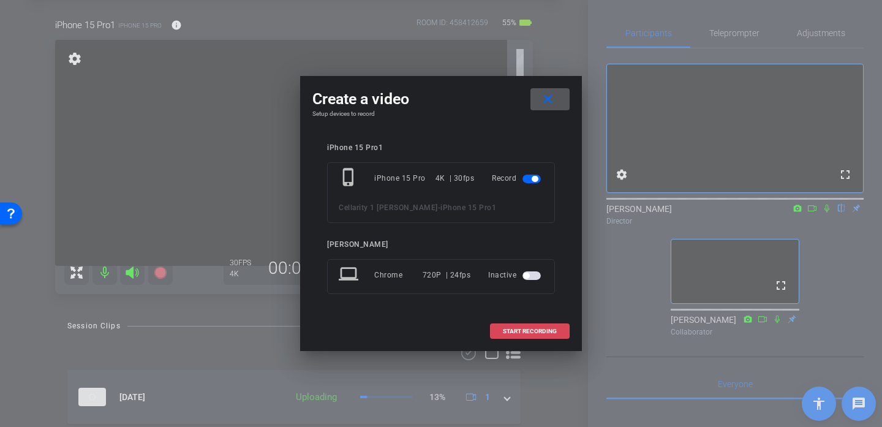
click at [505, 330] on span "START RECORDING" at bounding box center [530, 331] width 54 height 6
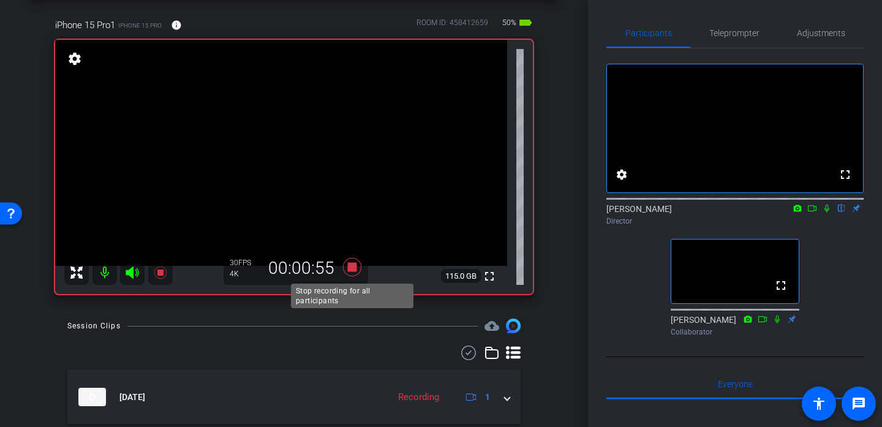
click at [354, 268] on icon at bounding box center [352, 267] width 18 height 18
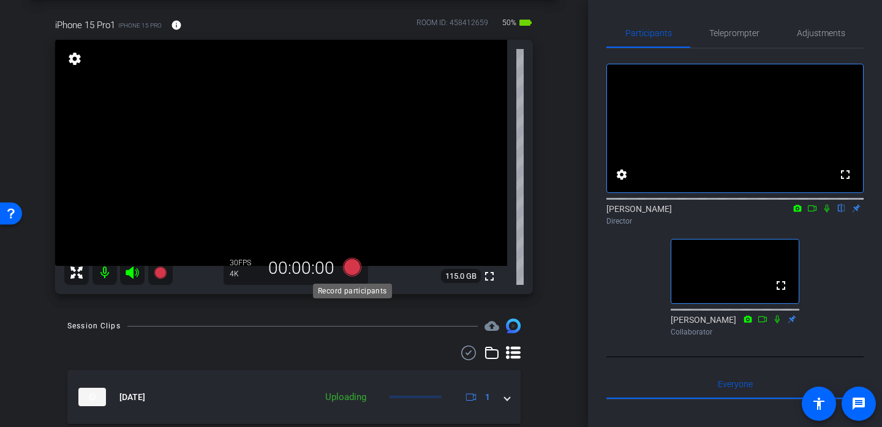
click at [354, 268] on icon at bounding box center [352, 267] width 18 height 18
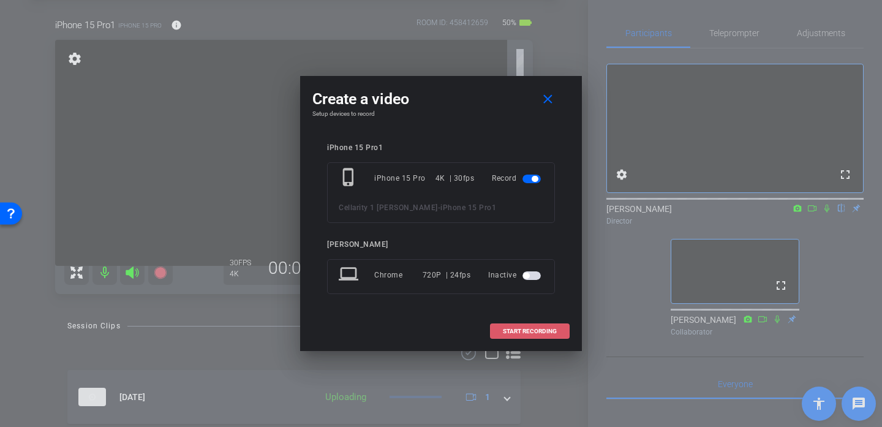
click at [494, 334] on span at bounding box center [530, 331] width 78 height 29
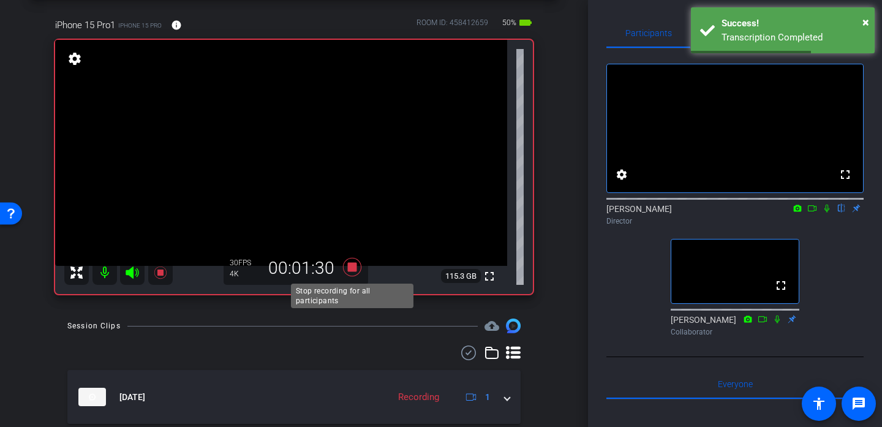
click at [352, 266] on icon at bounding box center [352, 267] width 18 height 18
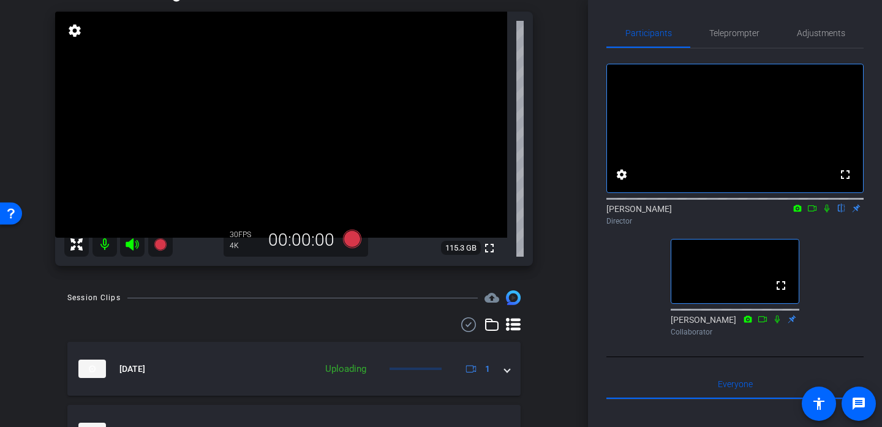
scroll to position [81, 0]
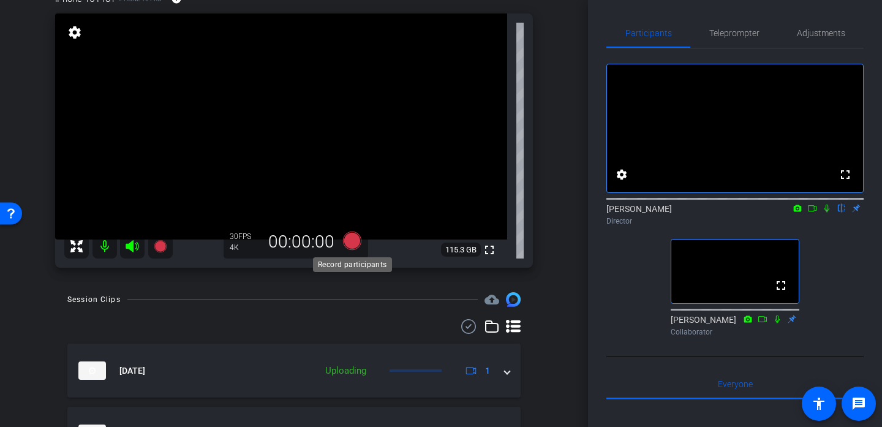
click at [358, 243] on icon at bounding box center [352, 241] width 18 height 18
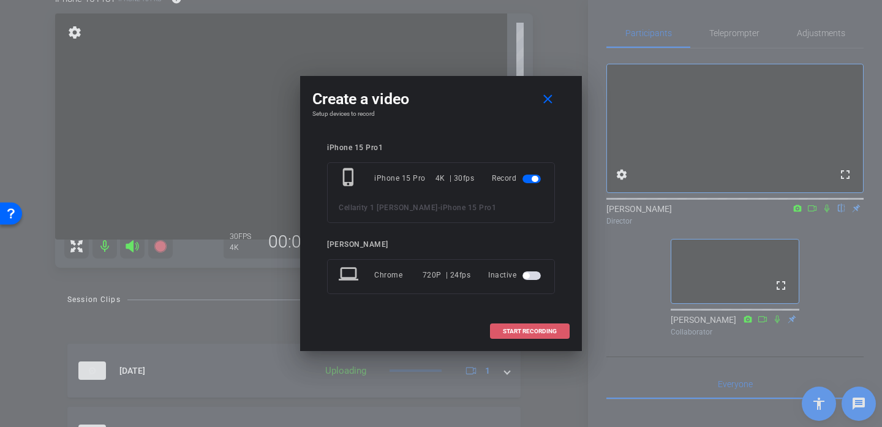
click at [503, 328] on span "START RECORDING" at bounding box center [530, 331] width 54 height 6
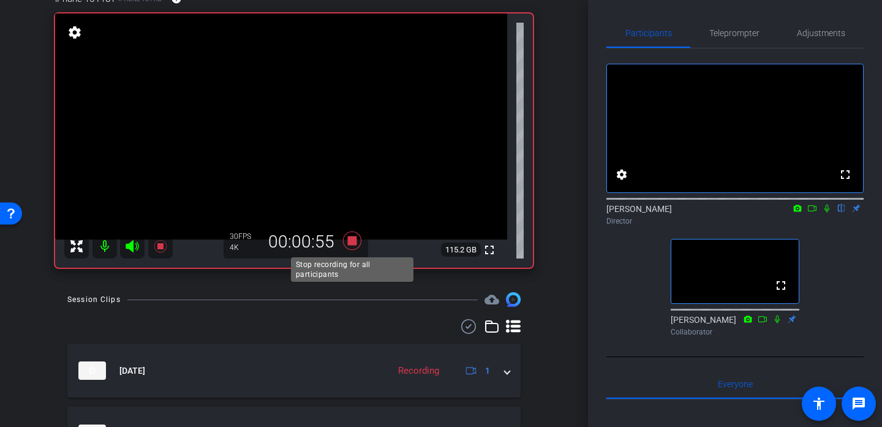
click at [352, 242] on icon at bounding box center [352, 241] width 18 height 18
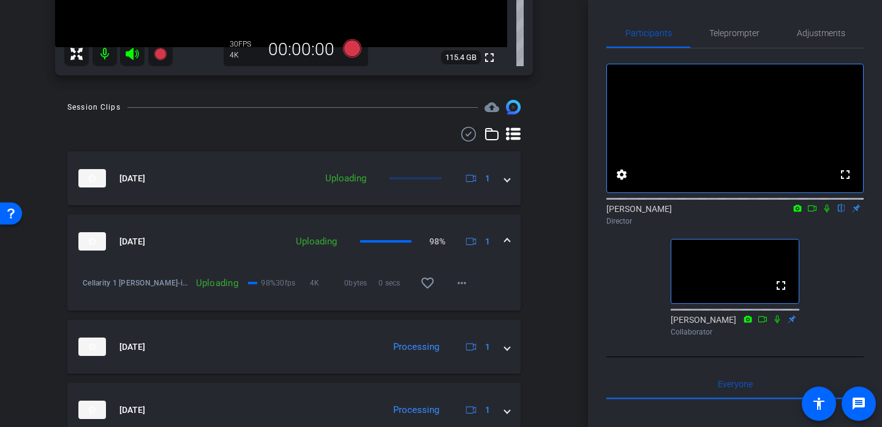
scroll to position [268, 0]
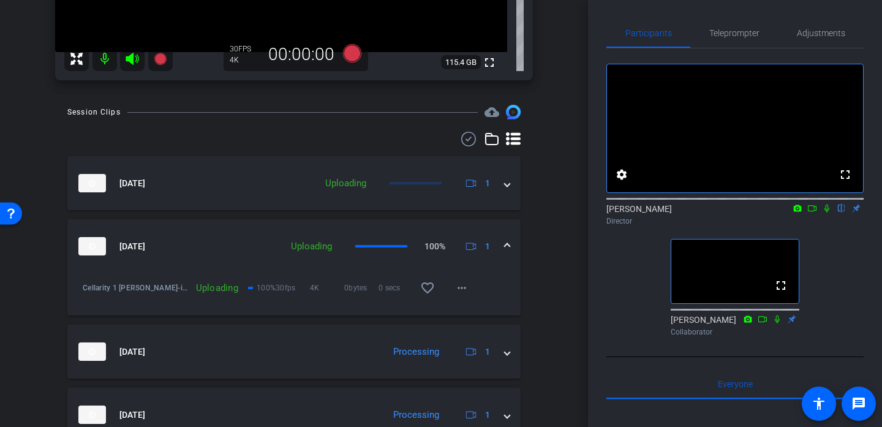
click at [504, 243] on div "[DATE] Uploading 100% 1" at bounding box center [291, 246] width 426 height 18
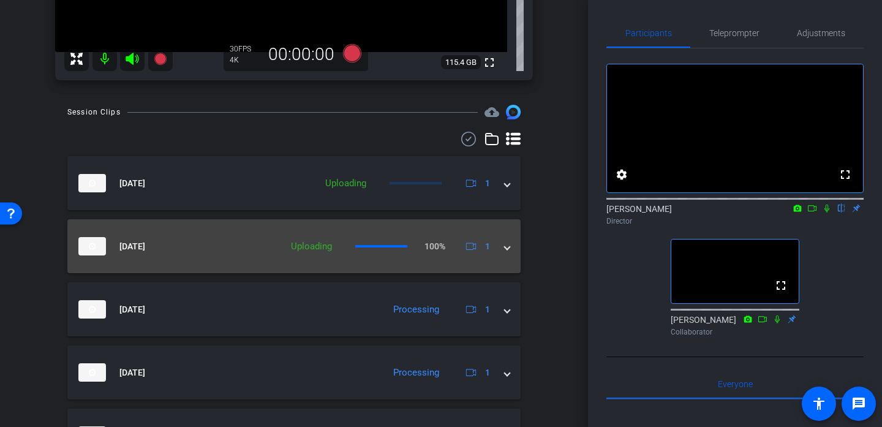
click at [504, 243] on div "[DATE] Uploading 100% 1" at bounding box center [291, 246] width 426 height 18
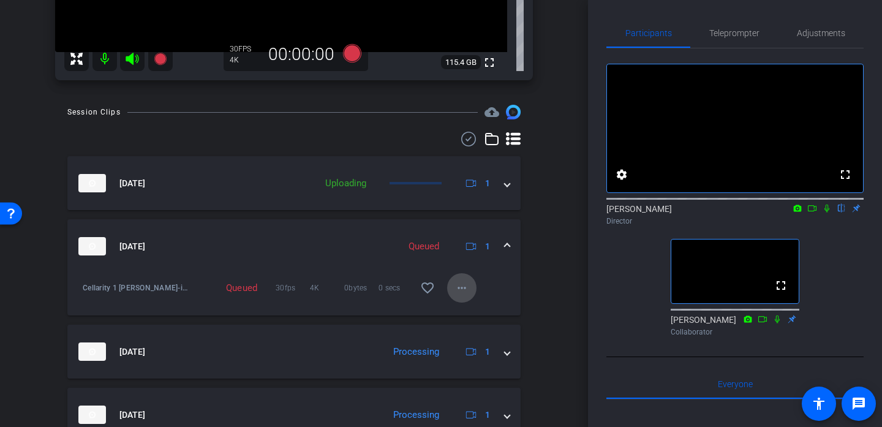
click at [460, 288] on mat-icon "more_horiz" at bounding box center [461, 288] width 15 height 15
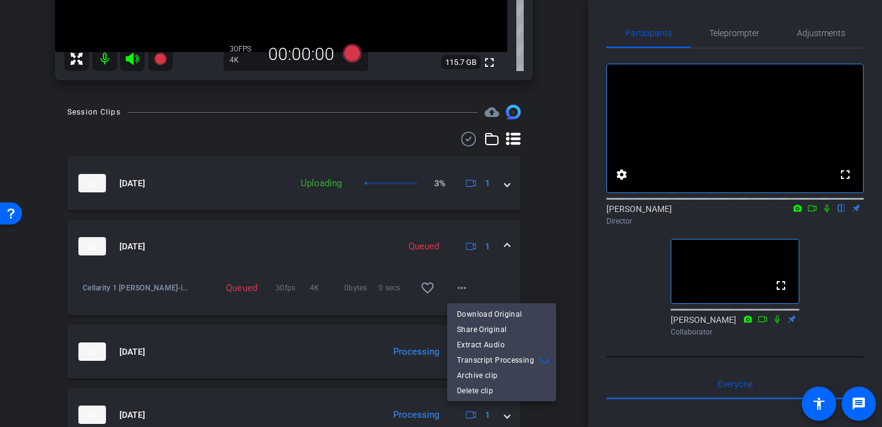
click at [508, 188] on div at bounding box center [441, 213] width 882 height 427
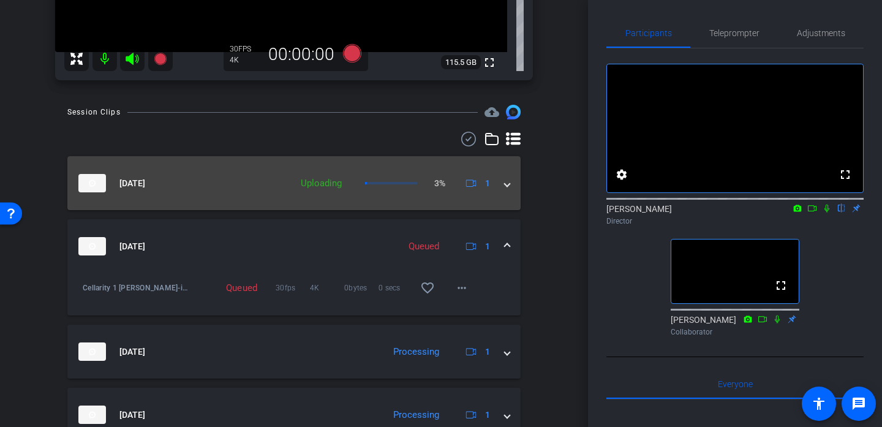
click at [506, 184] on span at bounding box center [507, 183] width 5 height 13
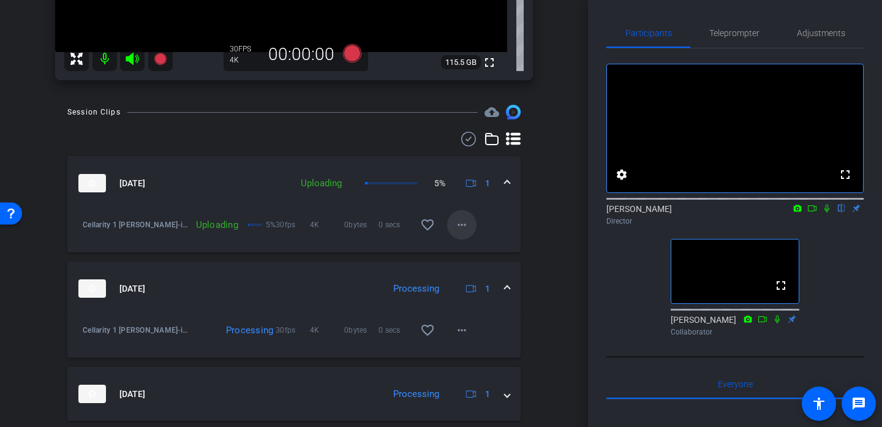
click at [458, 222] on mat-icon "more_horiz" at bounding box center [461, 224] width 15 height 15
click at [491, 215] on div at bounding box center [441, 213] width 882 height 427
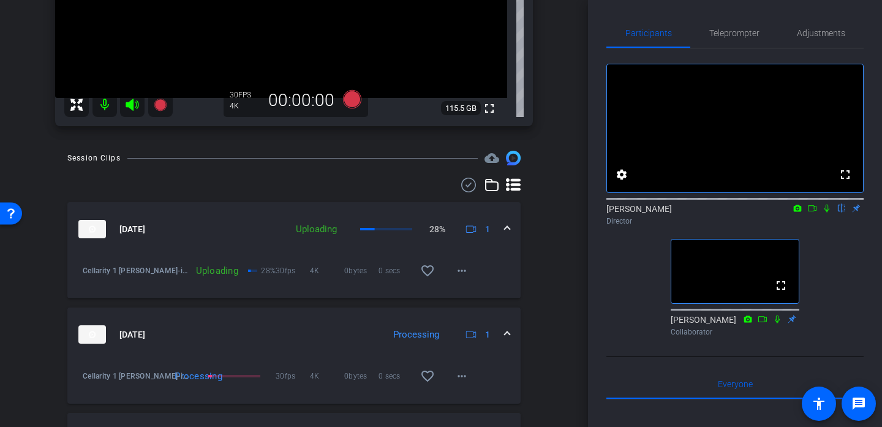
scroll to position [227, 0]
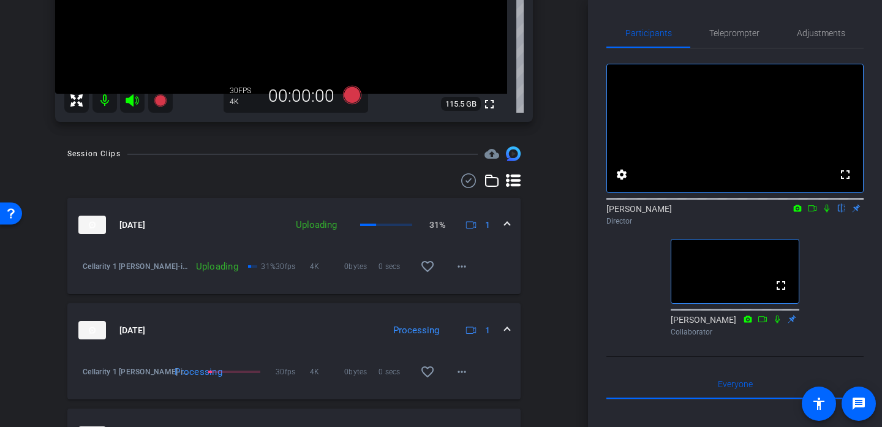
click at [509, 325] on span at bounding box center [507, 330] width 5 height 13
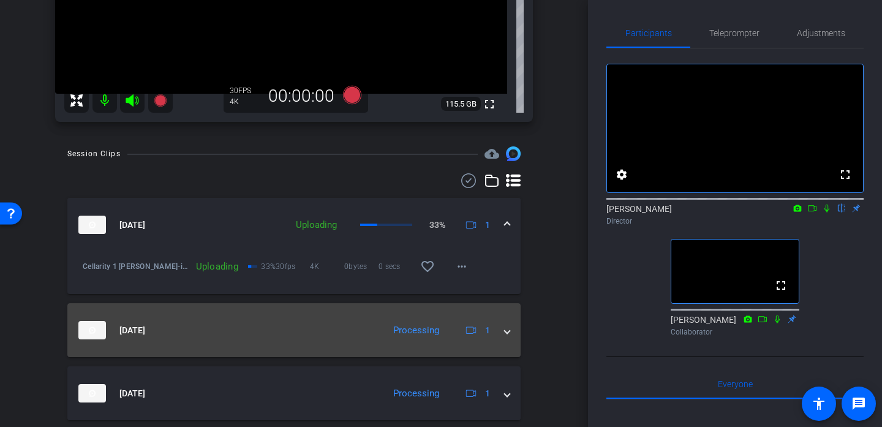
click at [509, 326] on span at bounding box center [507, 330] width 5 height 13
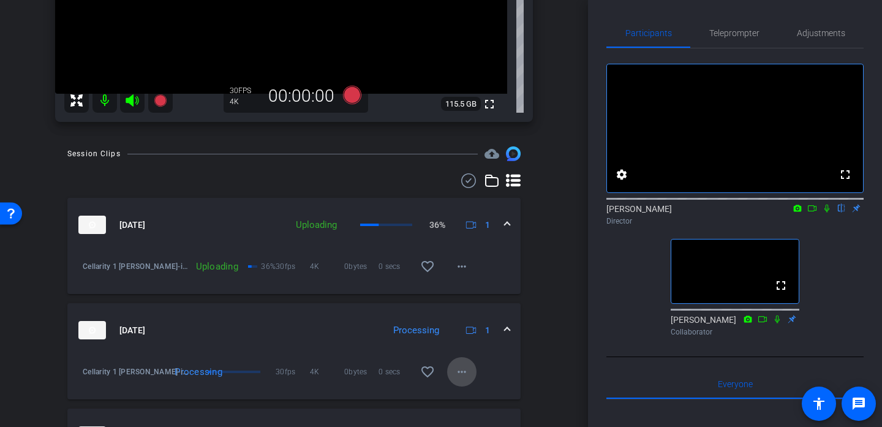
click at [462, 370] on mat-icon "more_horiz" at bounding box center [461, 371] width 15 height 15
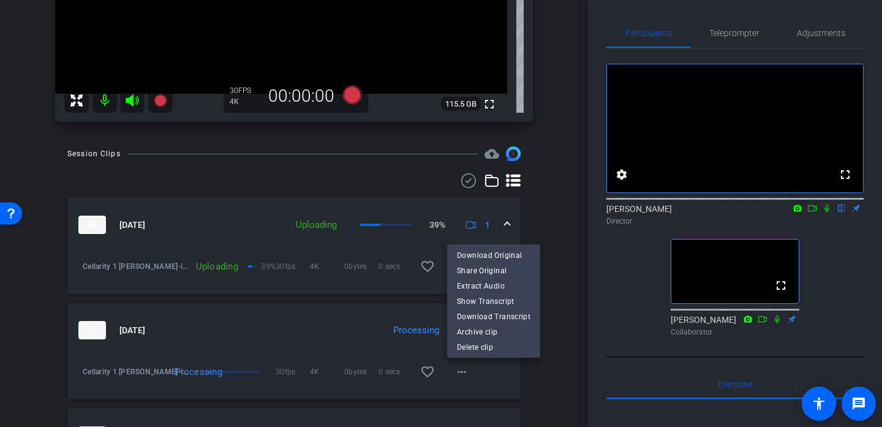
click at [377, 315] on div at bounding box center [441, 213] width 882 height 427
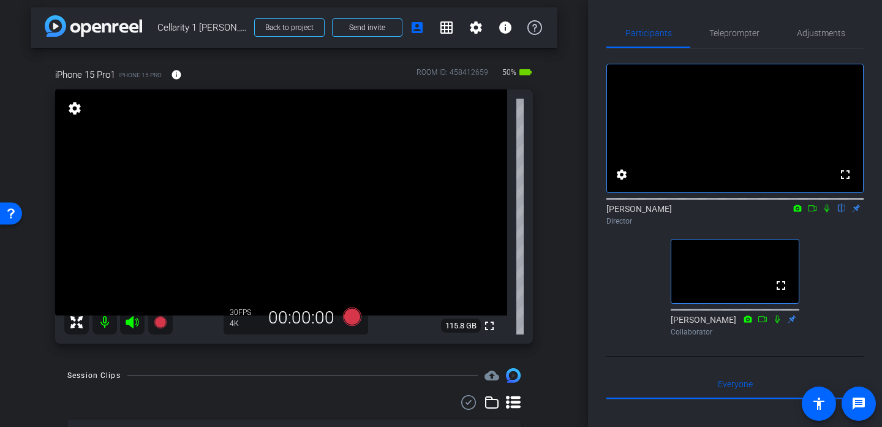
scroll to position [0, 0]
